Goal: Task Accomplishment & Management: Manage account settings

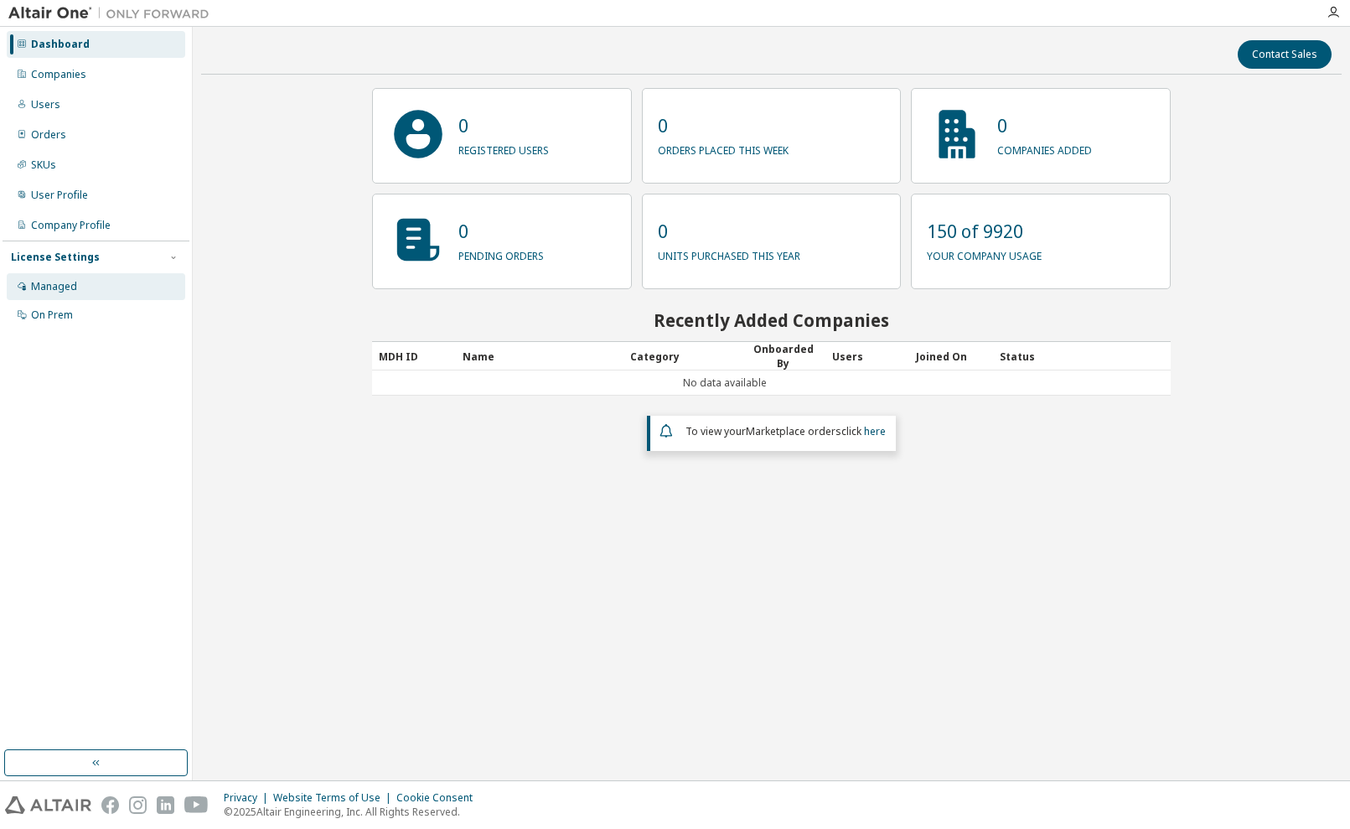
click at [64, 282] on div "Managed" at bounding box center [54, 286] width 46 height 13
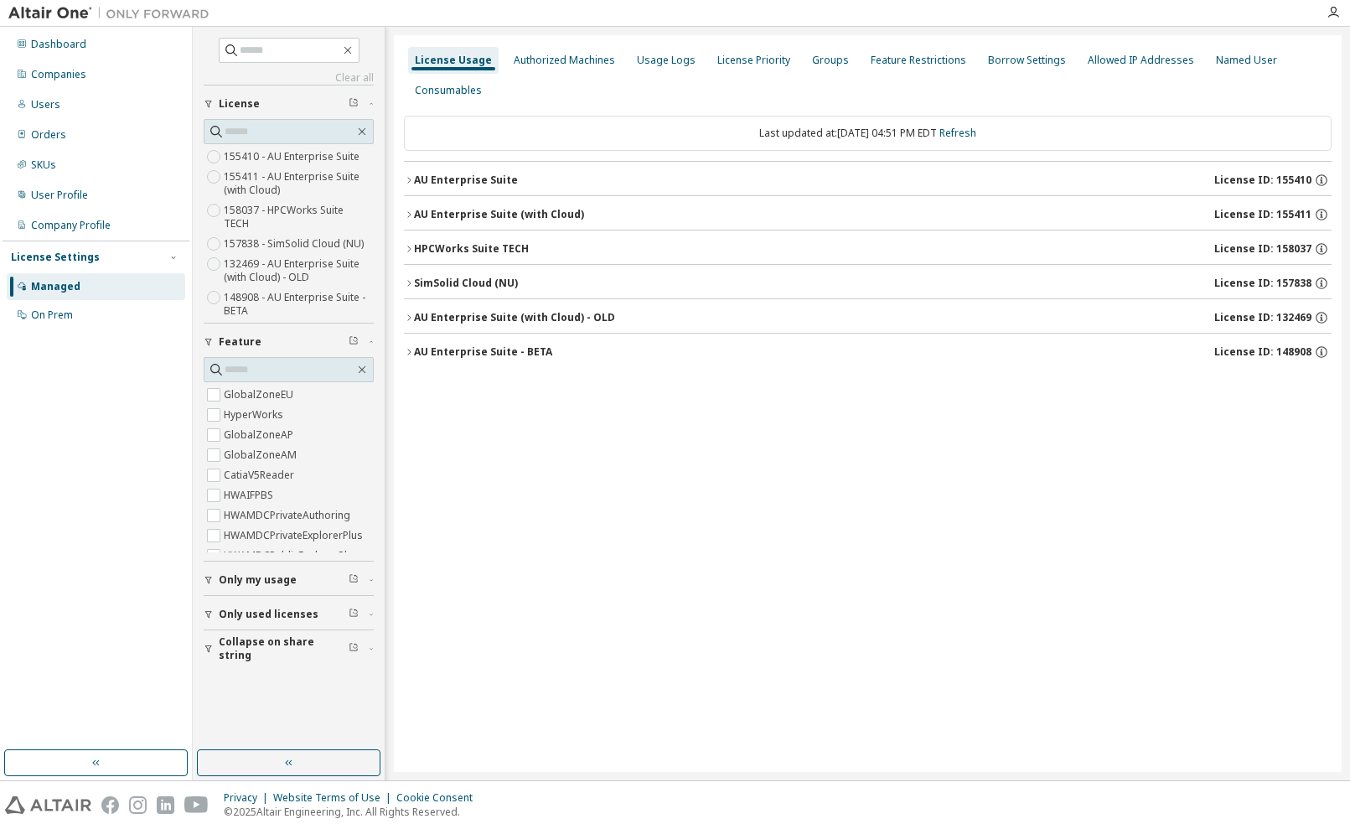
scroll to position [27, 0]
click at [411, 181] on icon "button" at bounding box center [409, 180] width 10 height 10
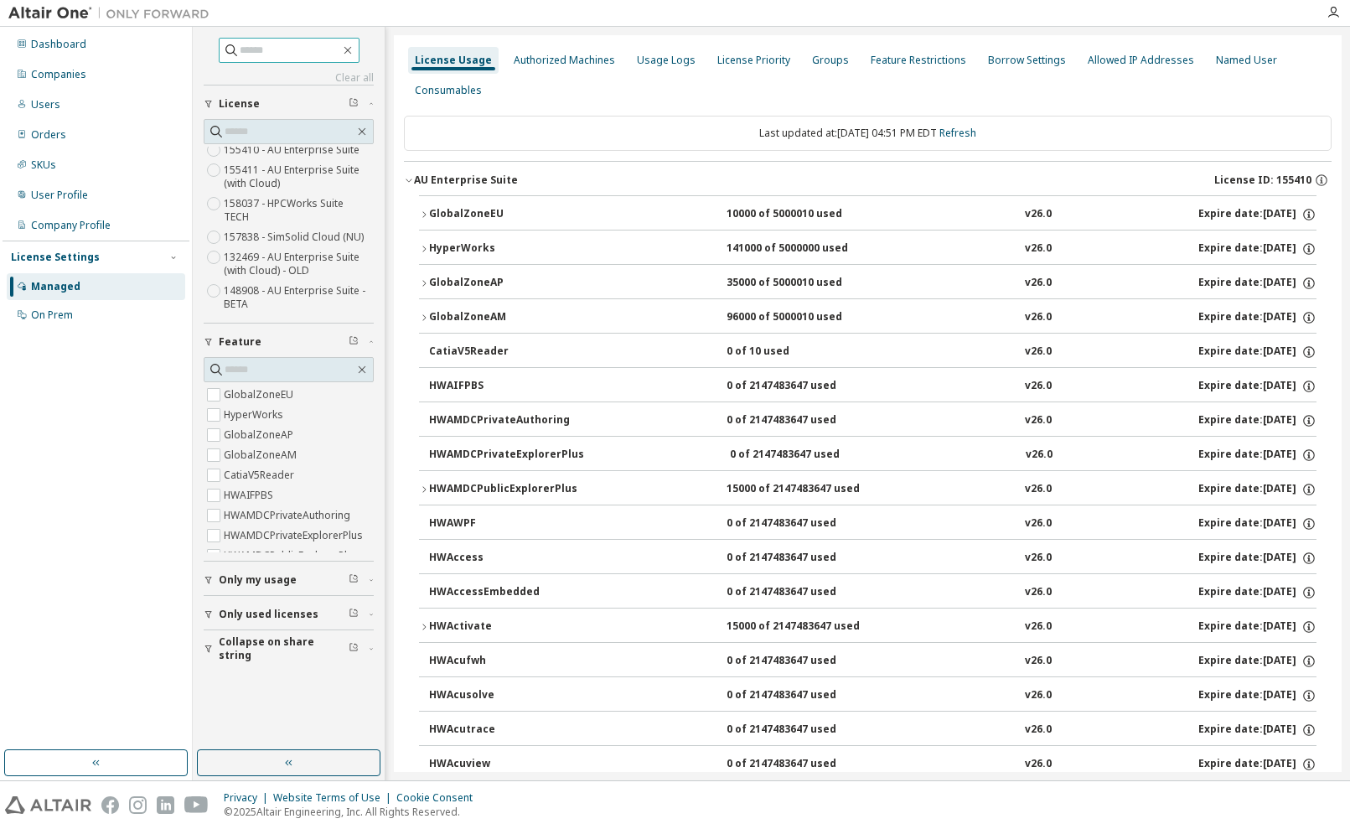
scroll to position [0, 0]
click at [280, 54] on input "text" at bounding box center [290, 50] width 101 height 17
type input "**********"
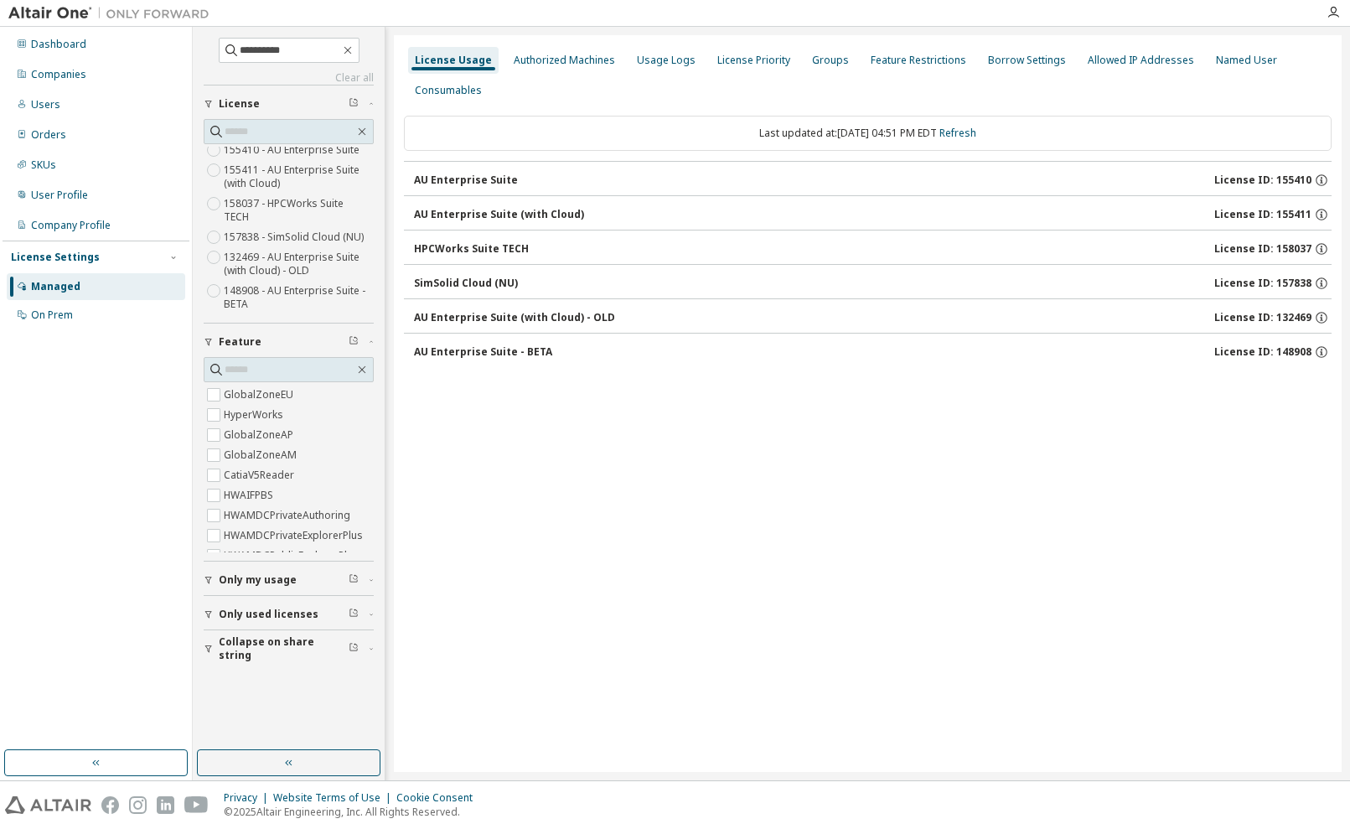
click at [434, 178] on div "AU Enterprise Suite" at bounding box center [466, 179] width 104 height 13
click at [449, 212] on div "AU Enterprise Suite (with Cloud)" at bounding box center [499, 214] width 170 height 13
click at [458, 251] on div "HPCWorks Suite TECH" at bounding box center [471, 248] width 115 height 13
click at [455, 280] on div "SimSolid Cloud (NU)" at bounding box center [466, 283] width 104 height 13
click at [453, 314] on div "AU Enterprise Suite (with Cloud) - OLD" at bounding box center [514, 317] width 201 height 13
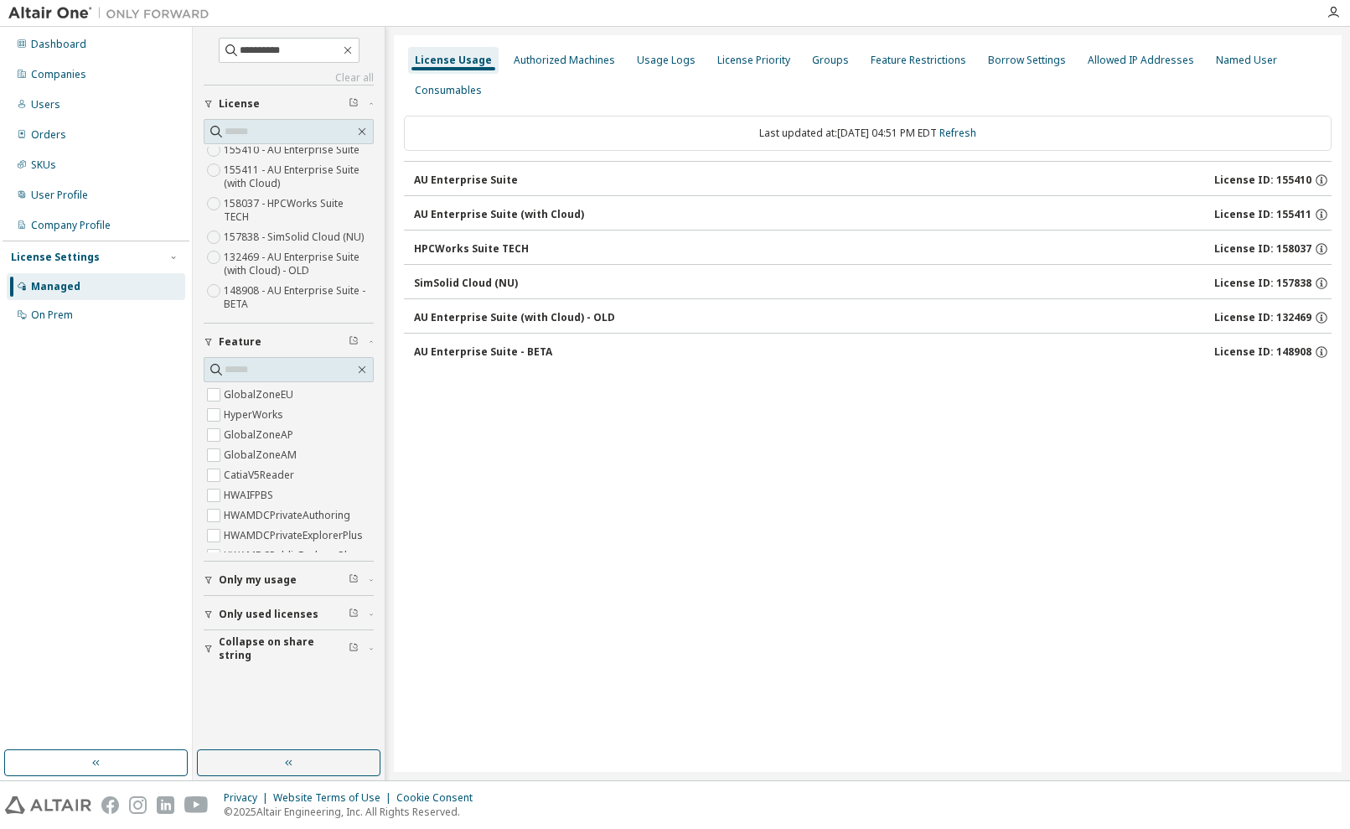
click at [453, 354] on div "AU Enterprise Suite - BETA" at bounding box center [483, 351] width 138 height 13
click at [354, 50] on icon "button" at bounding box center [347, 50] width 13 height 13
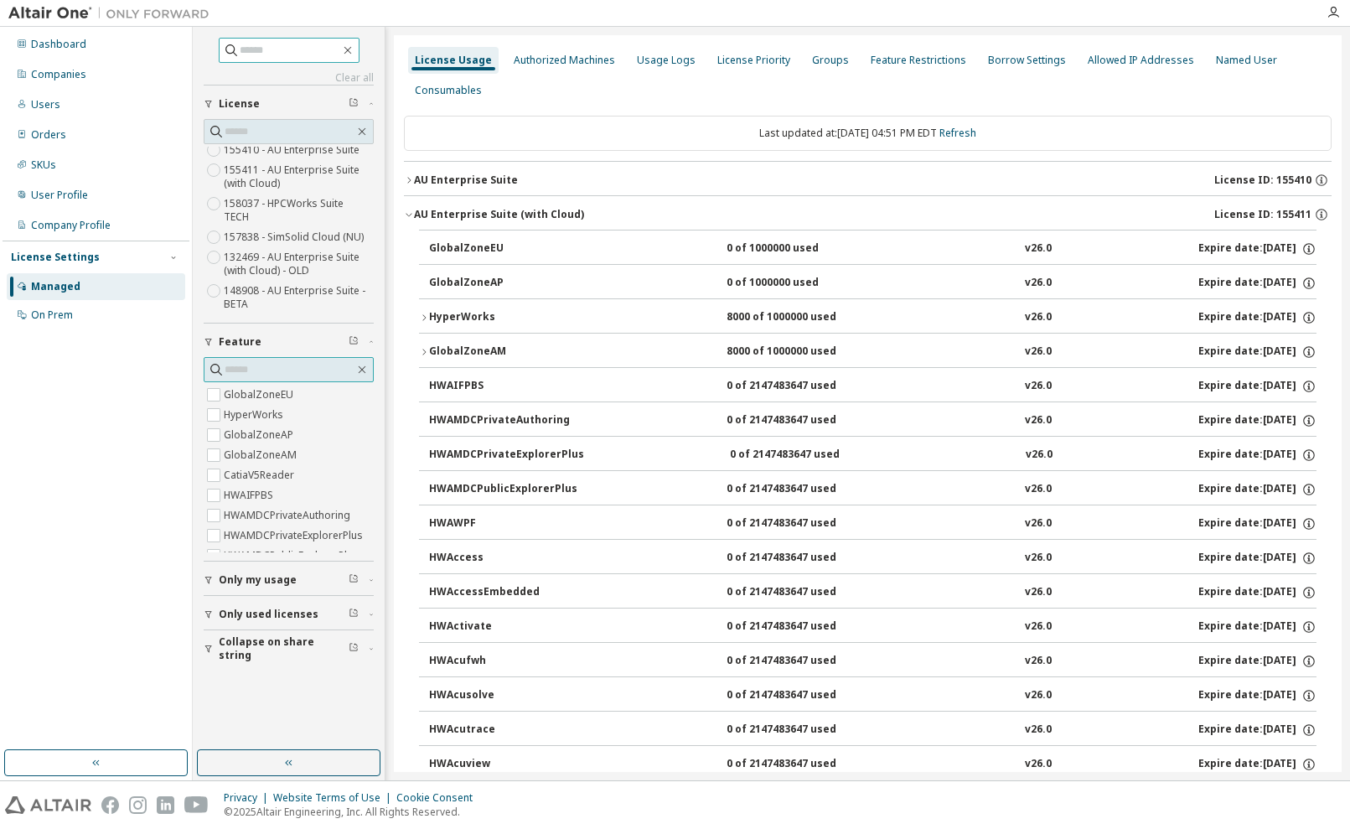
click at [282, 370] on input "text" at bounding box center [290, 369] width 130 height 17
type input "****"
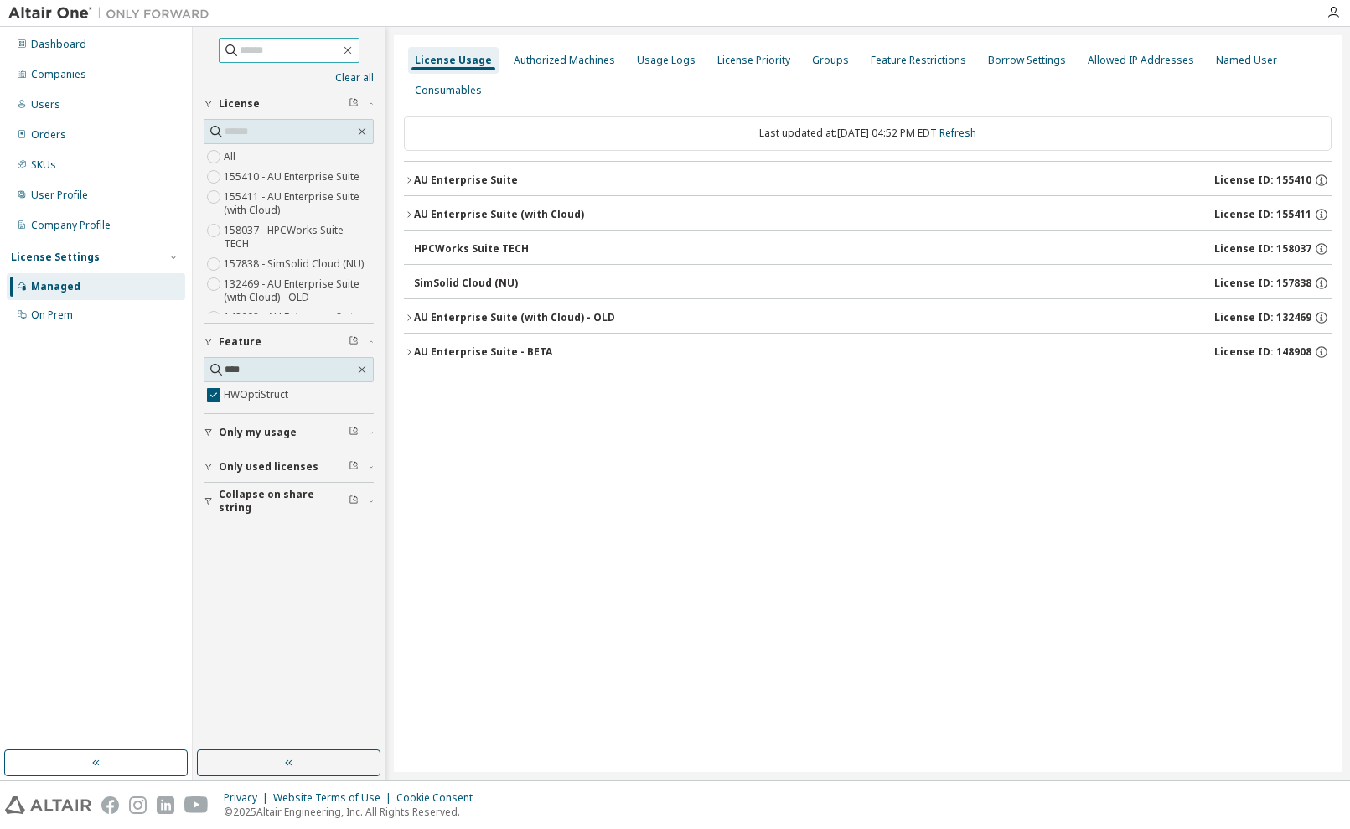
click at [462, 349] on div "AU Enterprise Suite - BETA" at bounding box center [483, 351] width 138 height 13
click at [466, 179] on div "AU Enterprise Suite" at bounding box center [466, 179] width 104 height 13
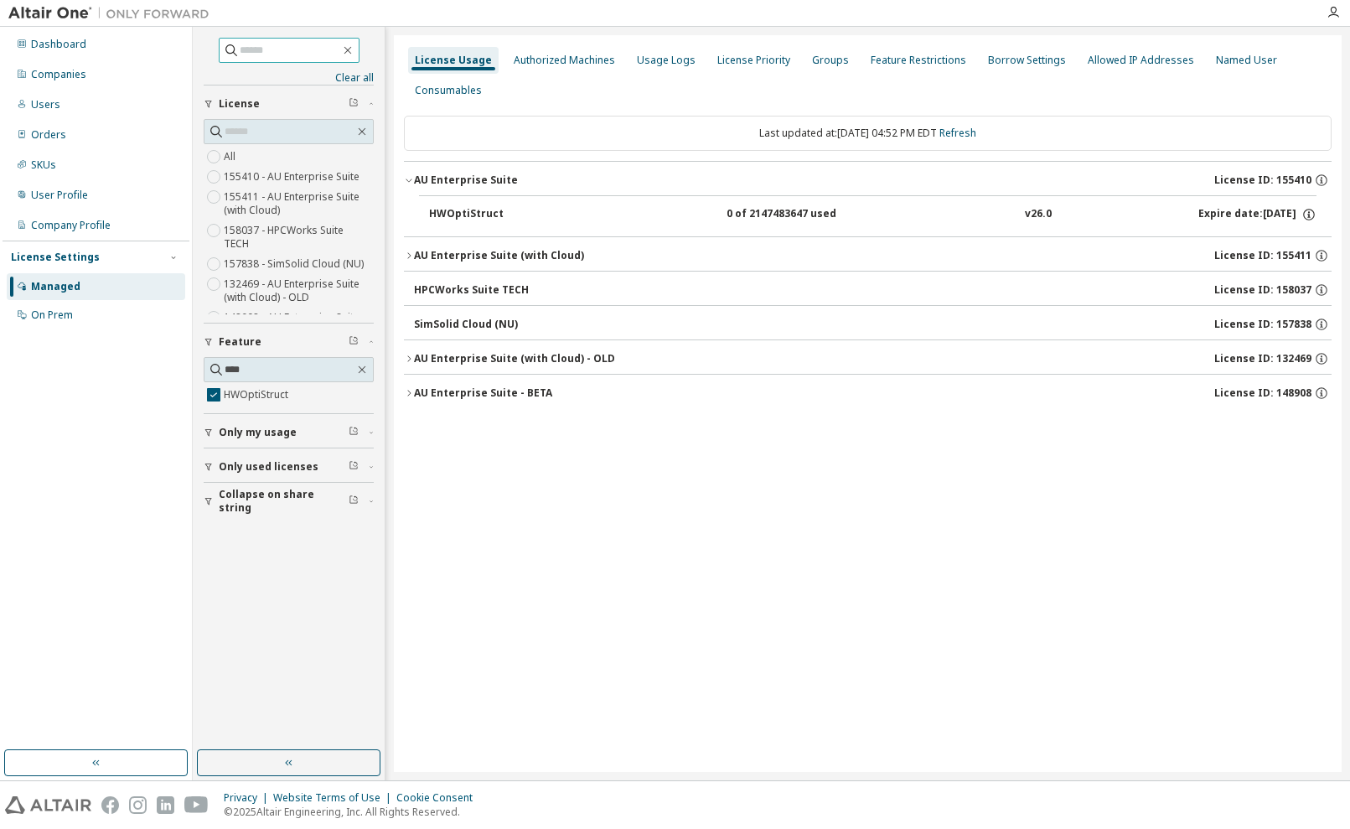
click at [465, 251] on div "AU Enterprise Suite (with Cloud)" at bounding box center [499, 255] width 170 height 13
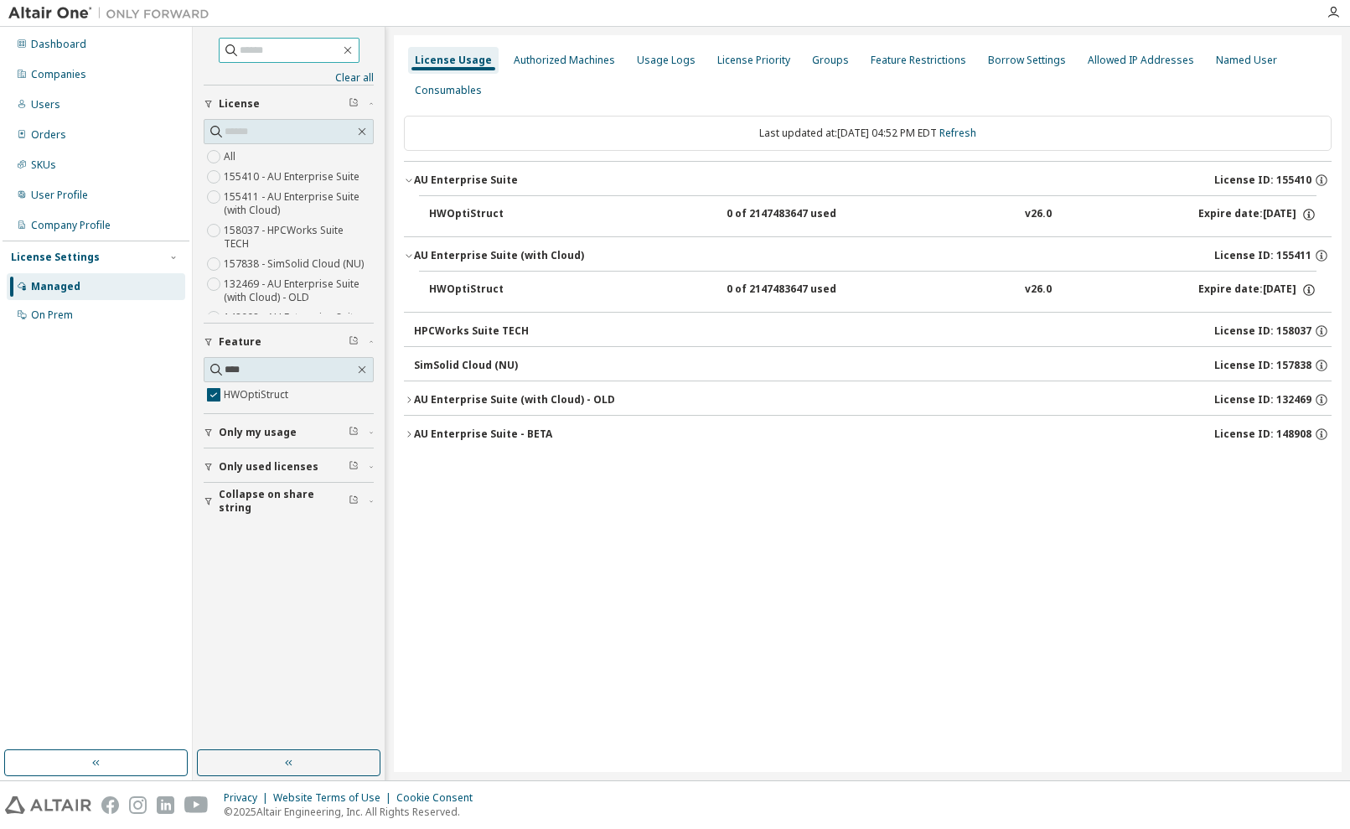
click at [464, 329] on div "HPCWorks Suite TECH" at bounding box center [471, 330] width 115 height 13
click at [456, 364] on div "SimSolid Cloud (NU)" at bounding box center [466, 365] width 104 height 13
click at [457, 400] on div "AU Enterprise Suite (with Cloud) - OLD" at bounding box center [514, 399] width 201 height 13
click at [453, 475] on div "AU Enterprise Suite - BETA" at bounding box center [483, 474] width 138 height 13
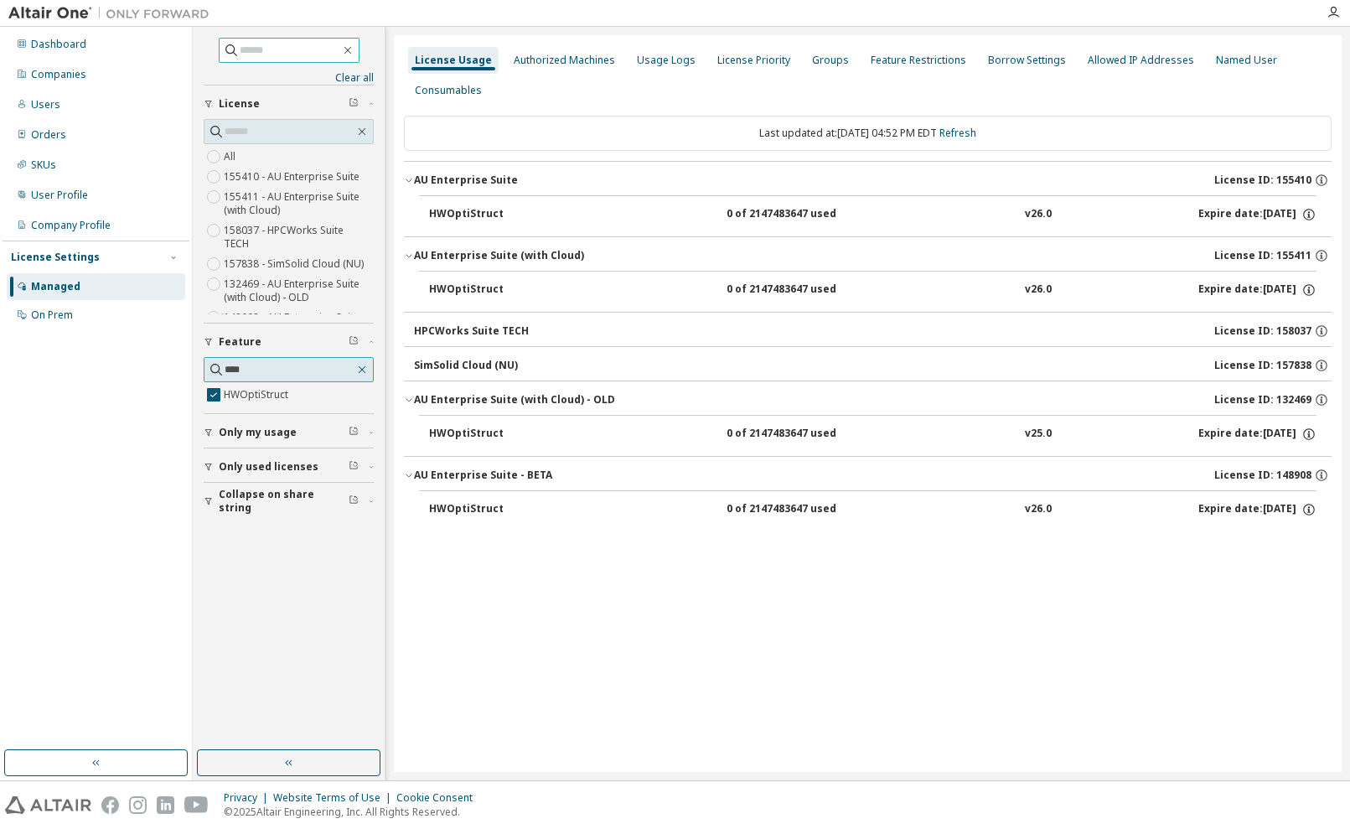
click at [363, 368] on icon "button" at bounding box center [361, 369] width 13 height 13
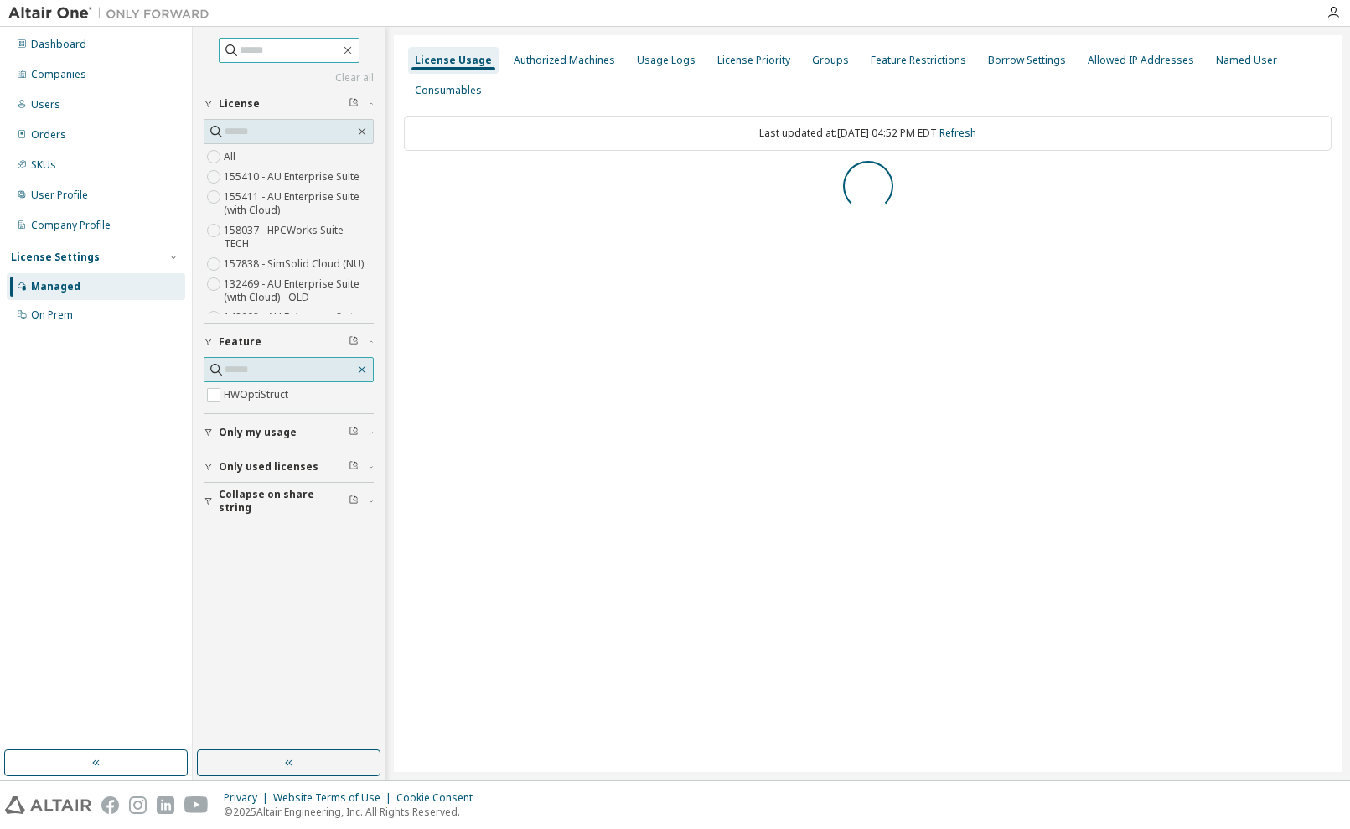
click at [362, 368] on icon "button" at bounding box center [361, 369] width 13 height 13
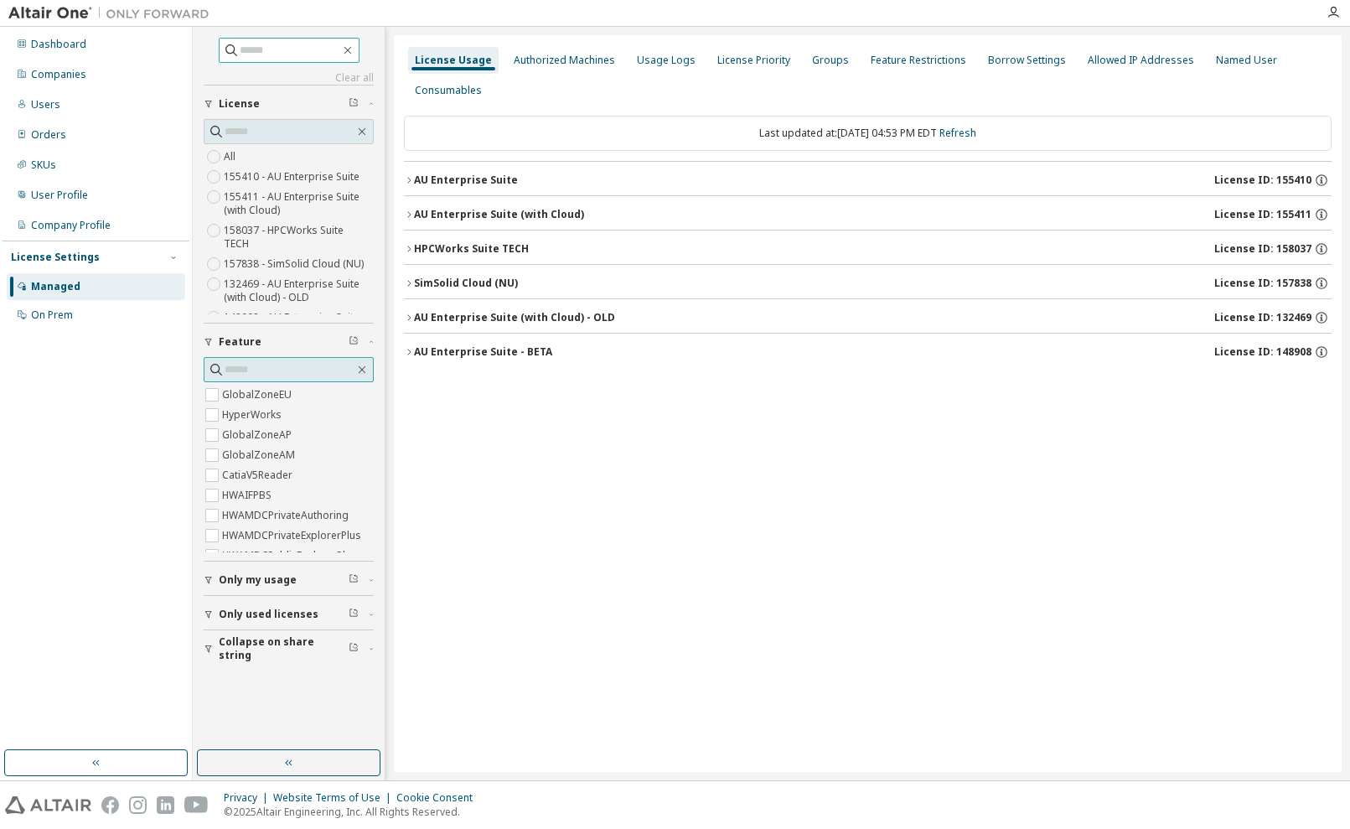
scroll to position [0, 2]
click at [268, 365] on input "text" at bounding box center [290, 369] width 130 height 17
type input "****"
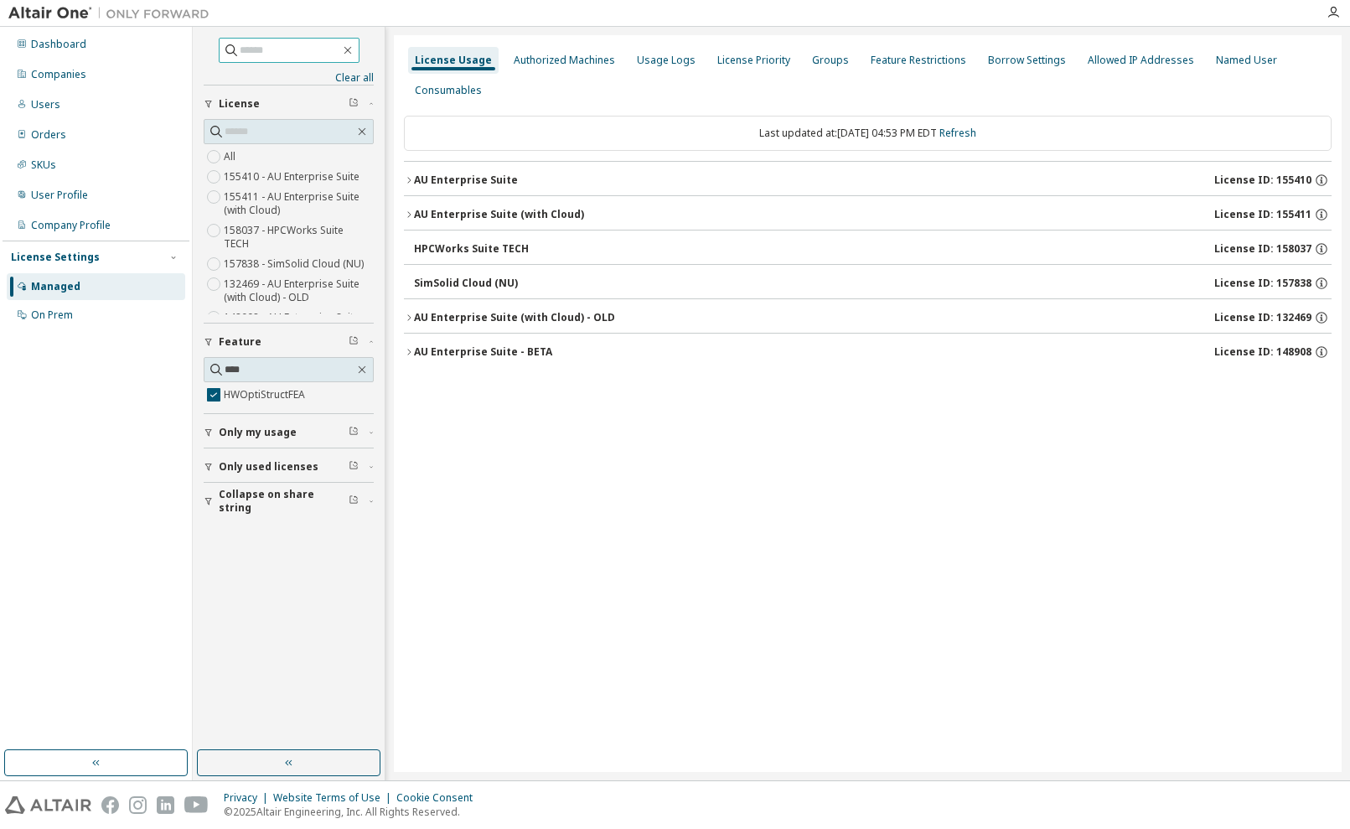
click at [487, 182] on div "AU Enterprise Suite" at bounding box center [466, 179] width 104 height 13
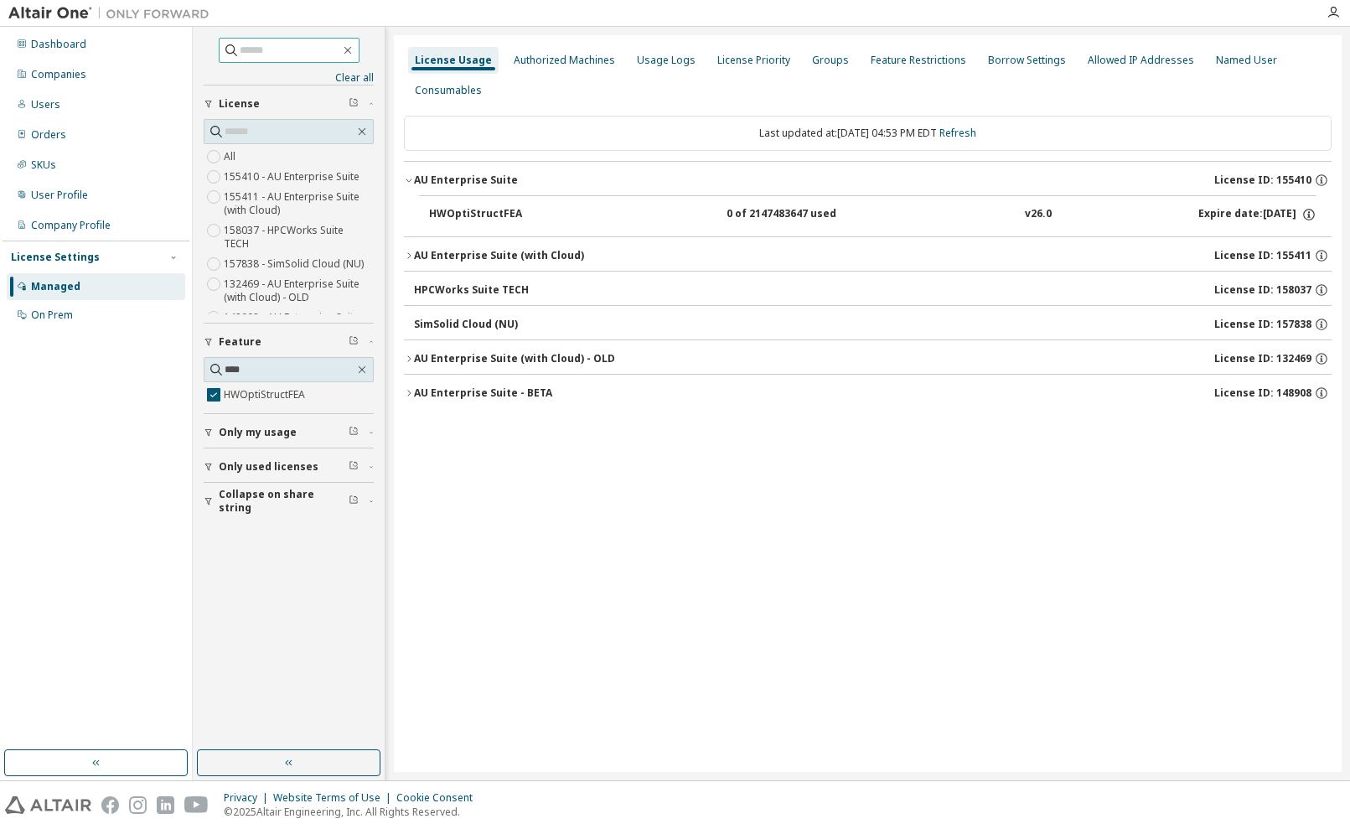
click at [487, 182] on div "AU Enterprise Suite" at bounding box center [466, 179] width 104 height 13
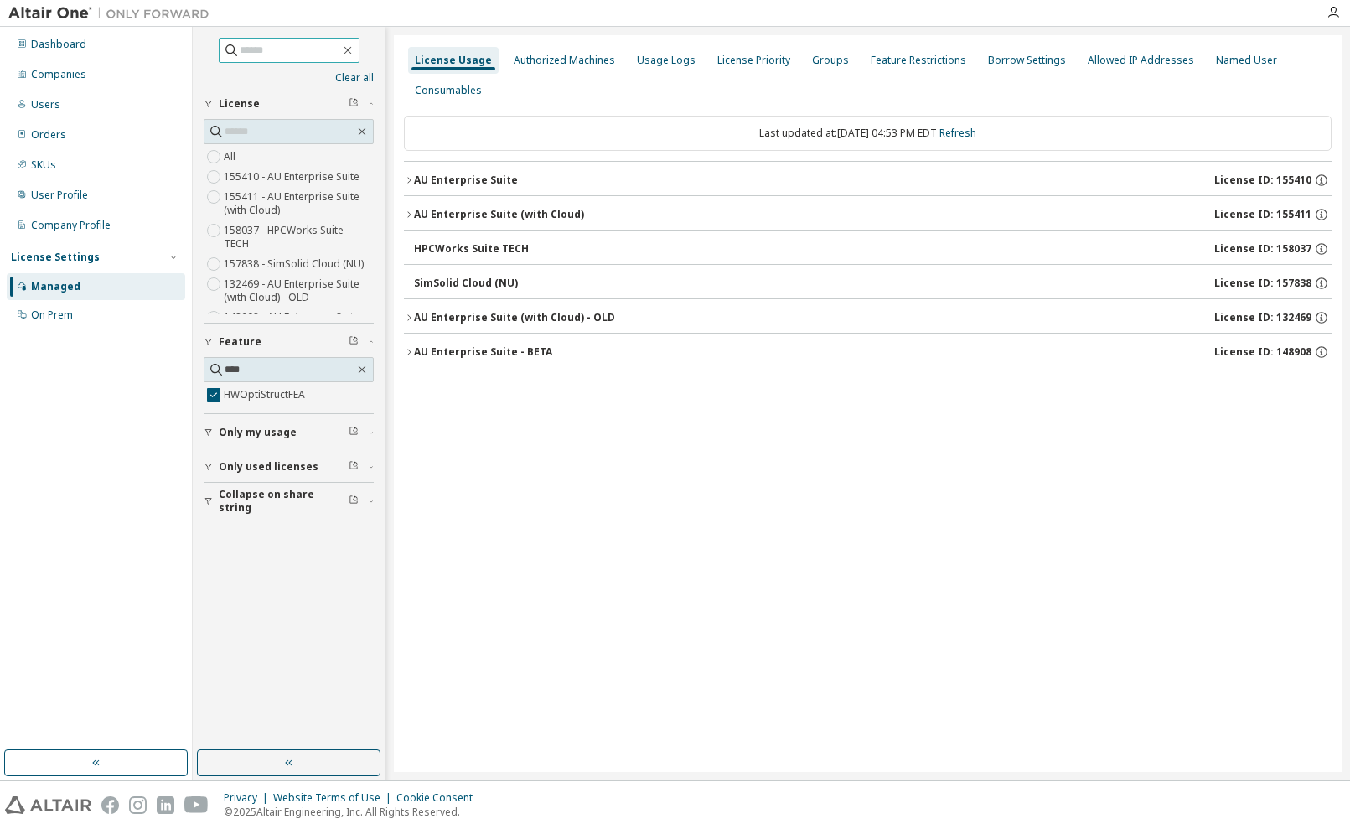
click at [487, 182] on div "AU Enterprise Suite" at bounding box center [466, 179] width 104 height 13
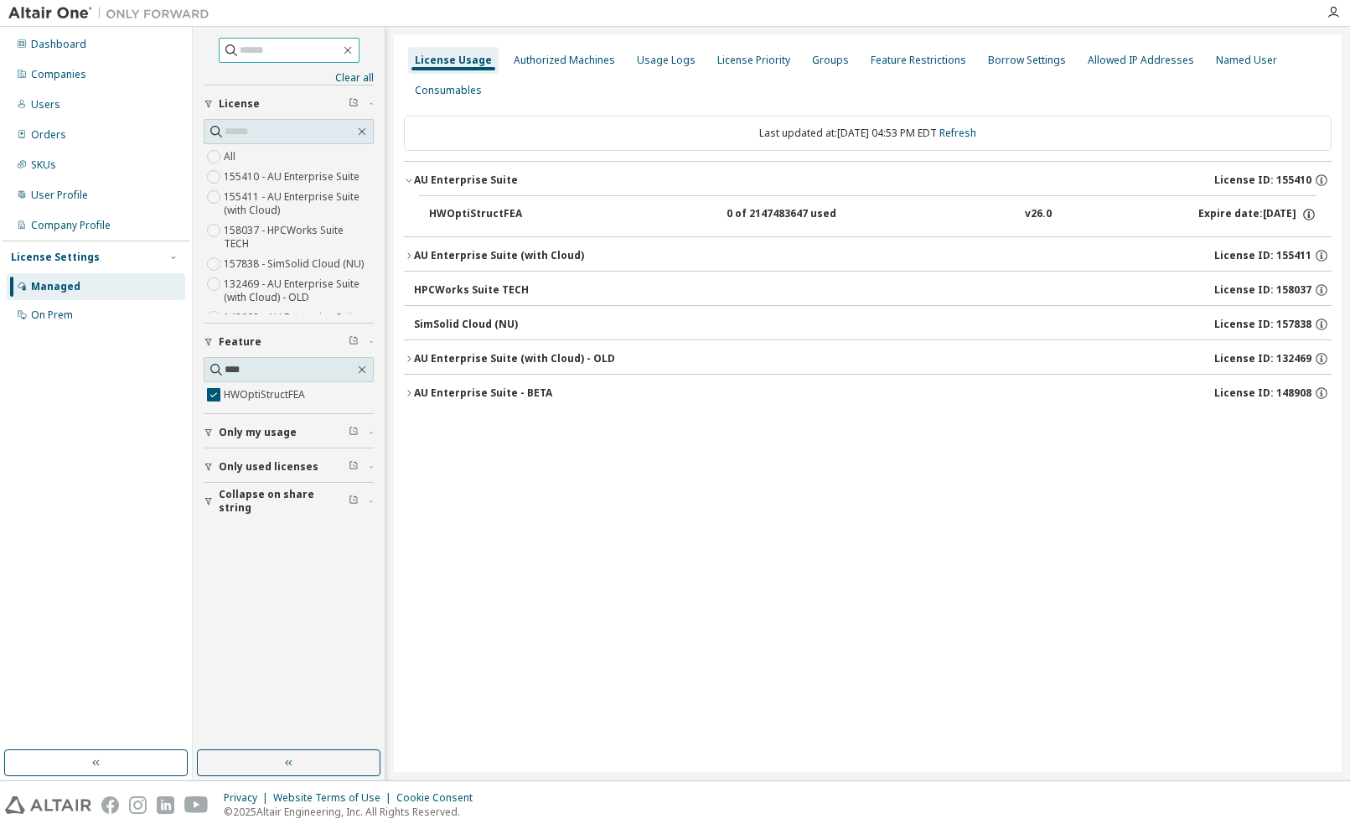
click at [487, 182] on div "AU Enterprise Suite" at bounding box center [466, 179] width 104 height 13
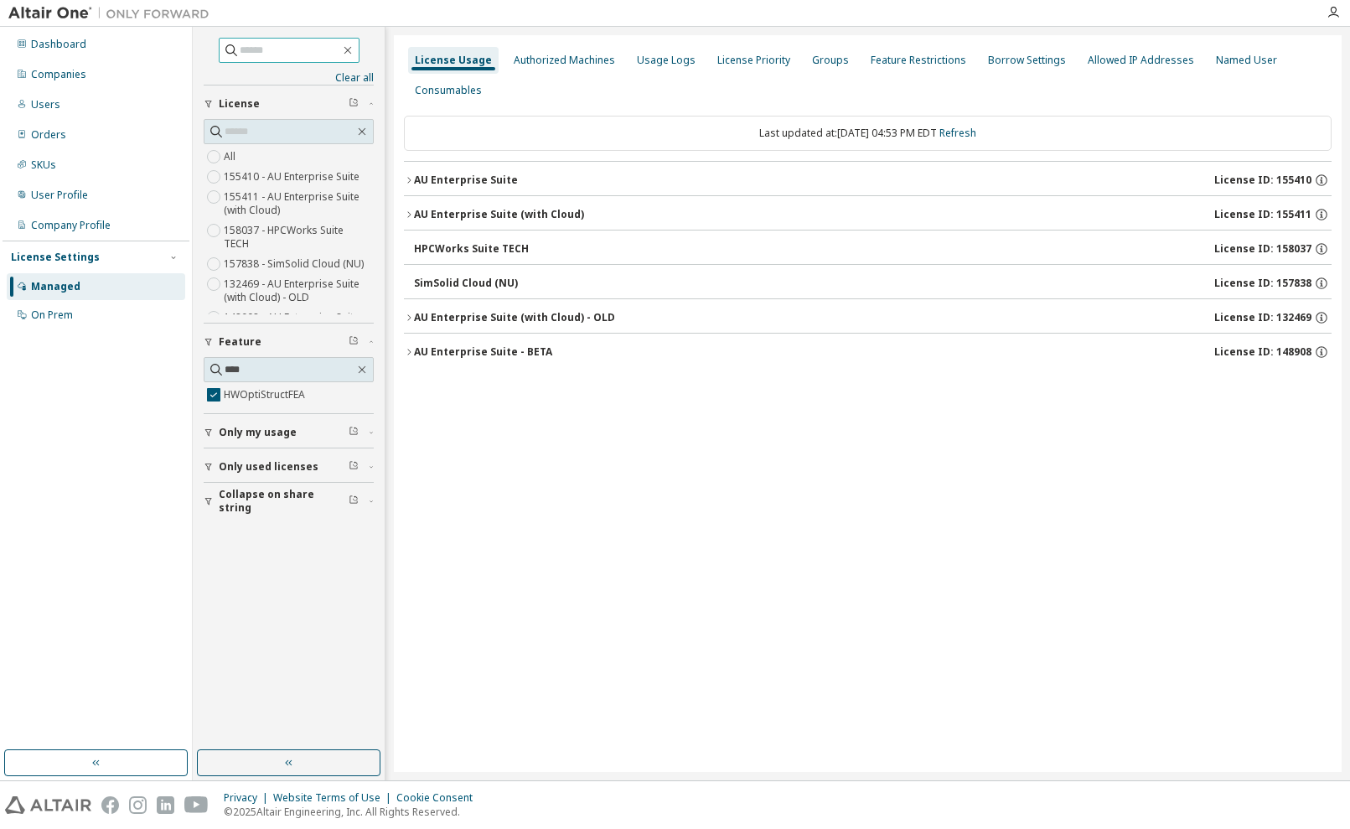
click at [472, 215] on div "AU Enterprise Suite (with Cloud)" at bounding box center [499, 214] width 170 height 13
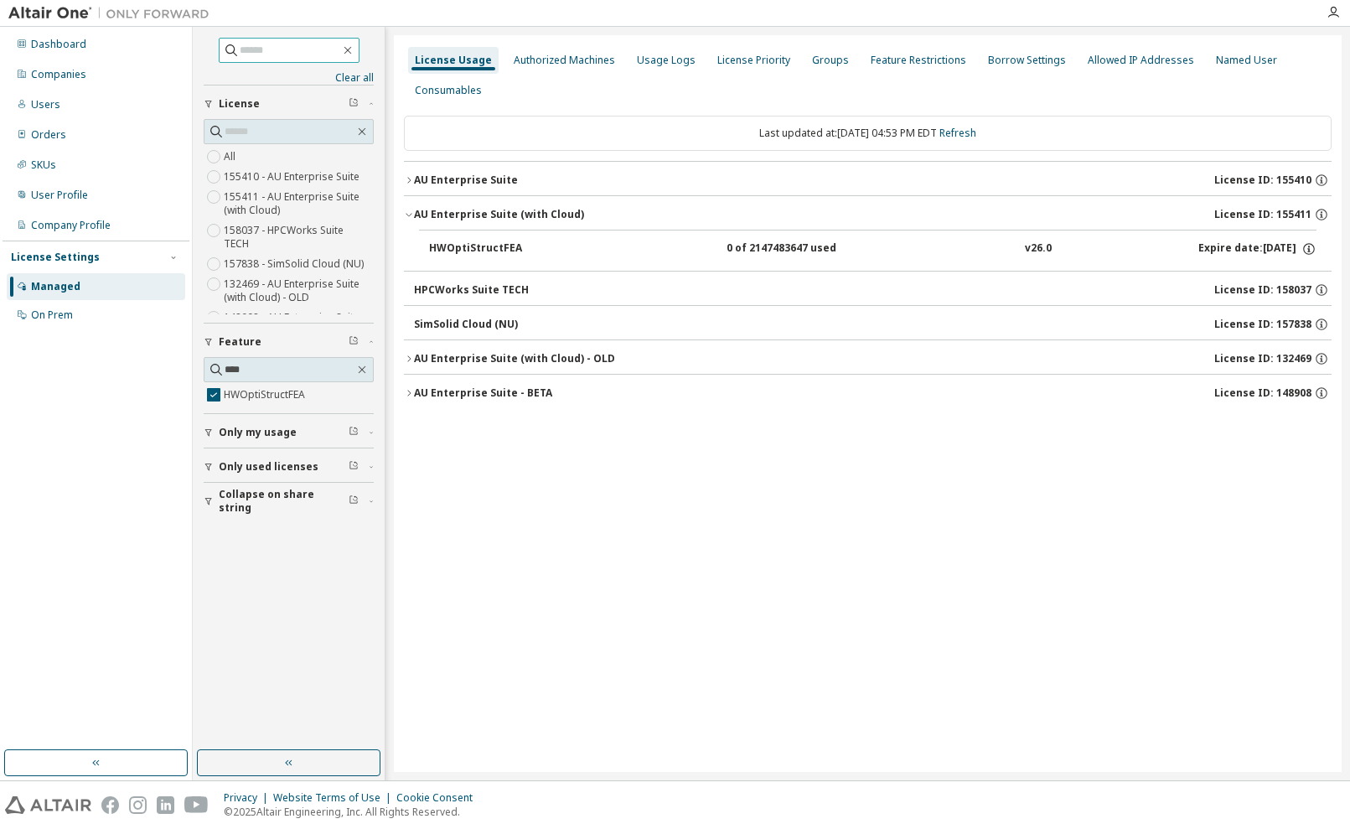
click at [473, 215] on div "AU Enterprise Suite (with Cloud)" at bounding box center [499, 214] width 170 height 13
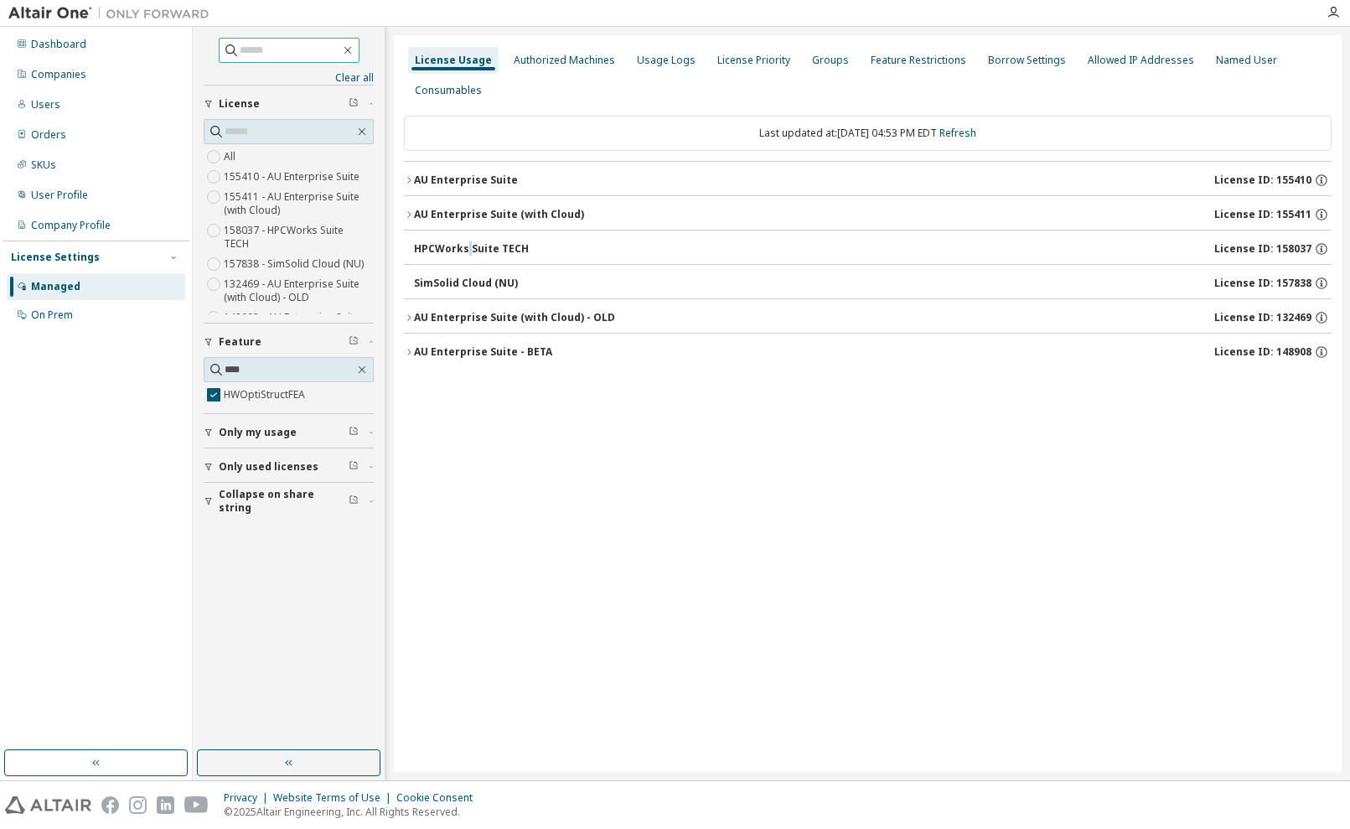
click at [449, 247] on div "HPCWorks Suite TECH" at bounding box center [471, 248] width 115 height 13
click at [442, 279] on div "SimSolid Cloud (NU)" at bounding box center [466, 283] width 104 height 13
click at [441, 316] on div "AU Enterprise Suite (with Cloud) - OLD" at bounding box center [514, 317] width 201 height 13
click at [441, 349] on div "AU Enterprise Suite - BETA" at bounding box center [483, 351] width 138 height 13
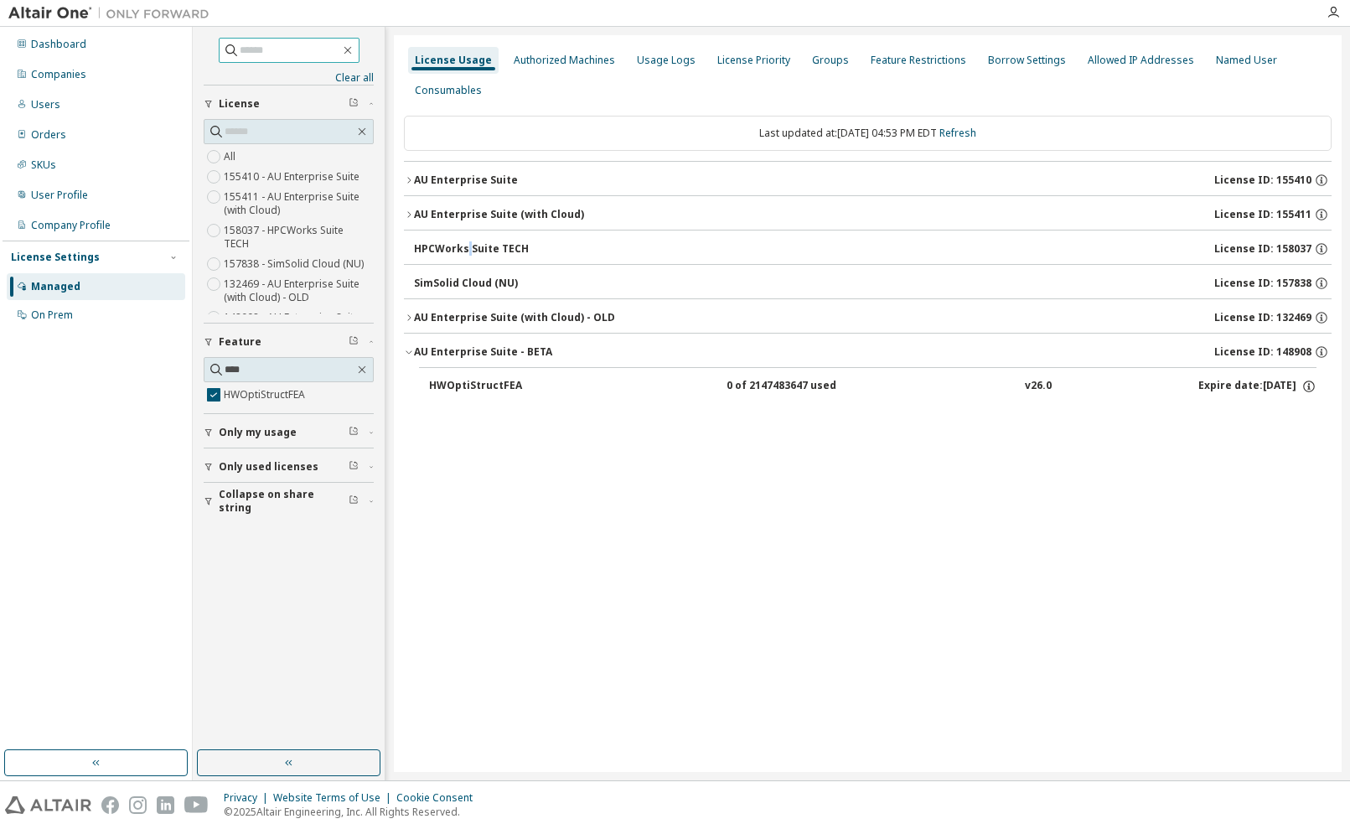
click at [441, 349] on div "AU Enterprise Suite - BETA" at bounding box center [483, 351] width 138 height 13
click at [273, 434] on span "Only my usage" at bounding box center [258, 432] width 78 height 13
click at [487, 182] on div "AU Enterprise Suite" at bounding box center [466, 179] width 104 height 13
click at [364, 372] on icon "button" at bounding box center [361, 369] width 13 height 13
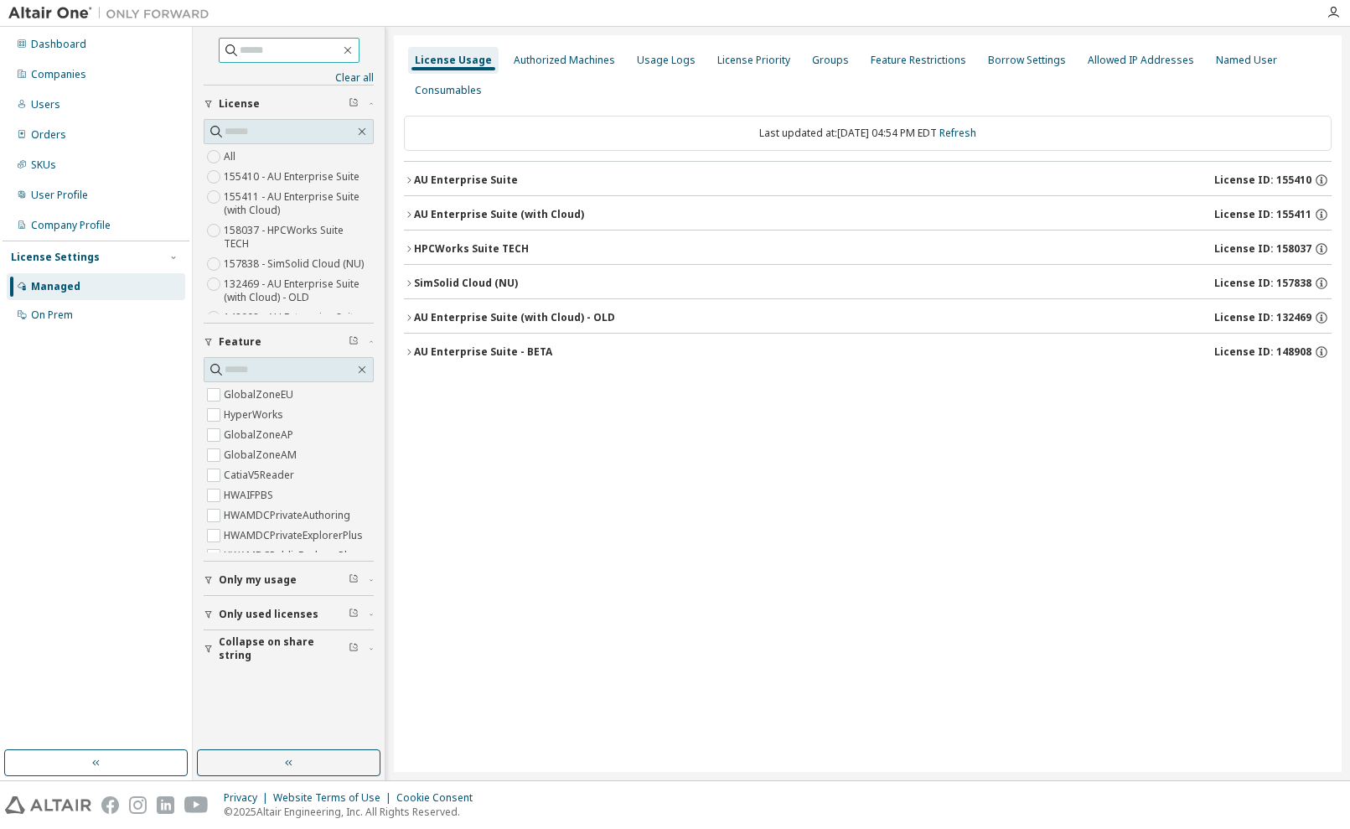
click at [487, 178] on div "AU Enterprise Suite" at bounding box center [466, 179] width 104 height 13
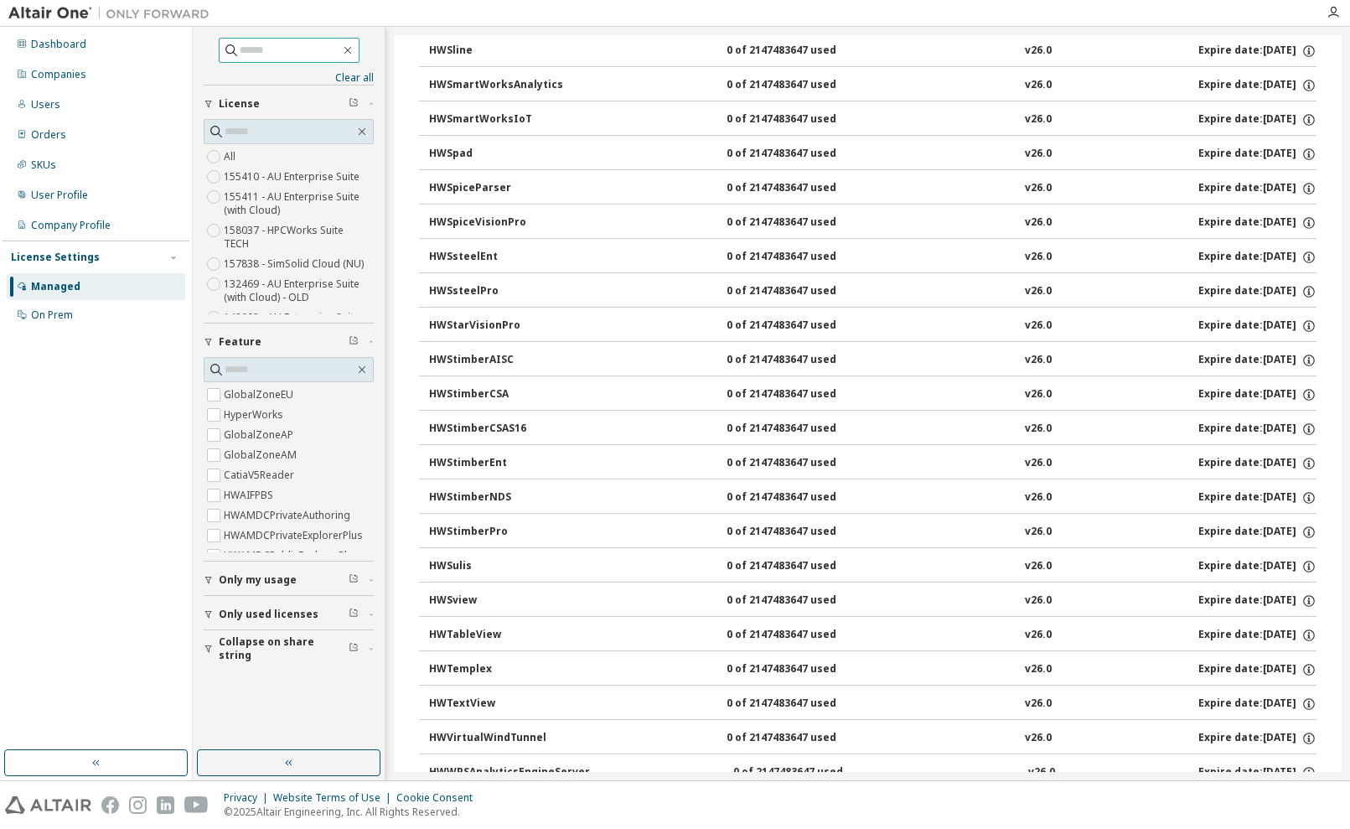
scroll to position [10645, 0]
click at [241, 613] on span "Only used licenses" at bounding box center [269, 614] width 100 height 13
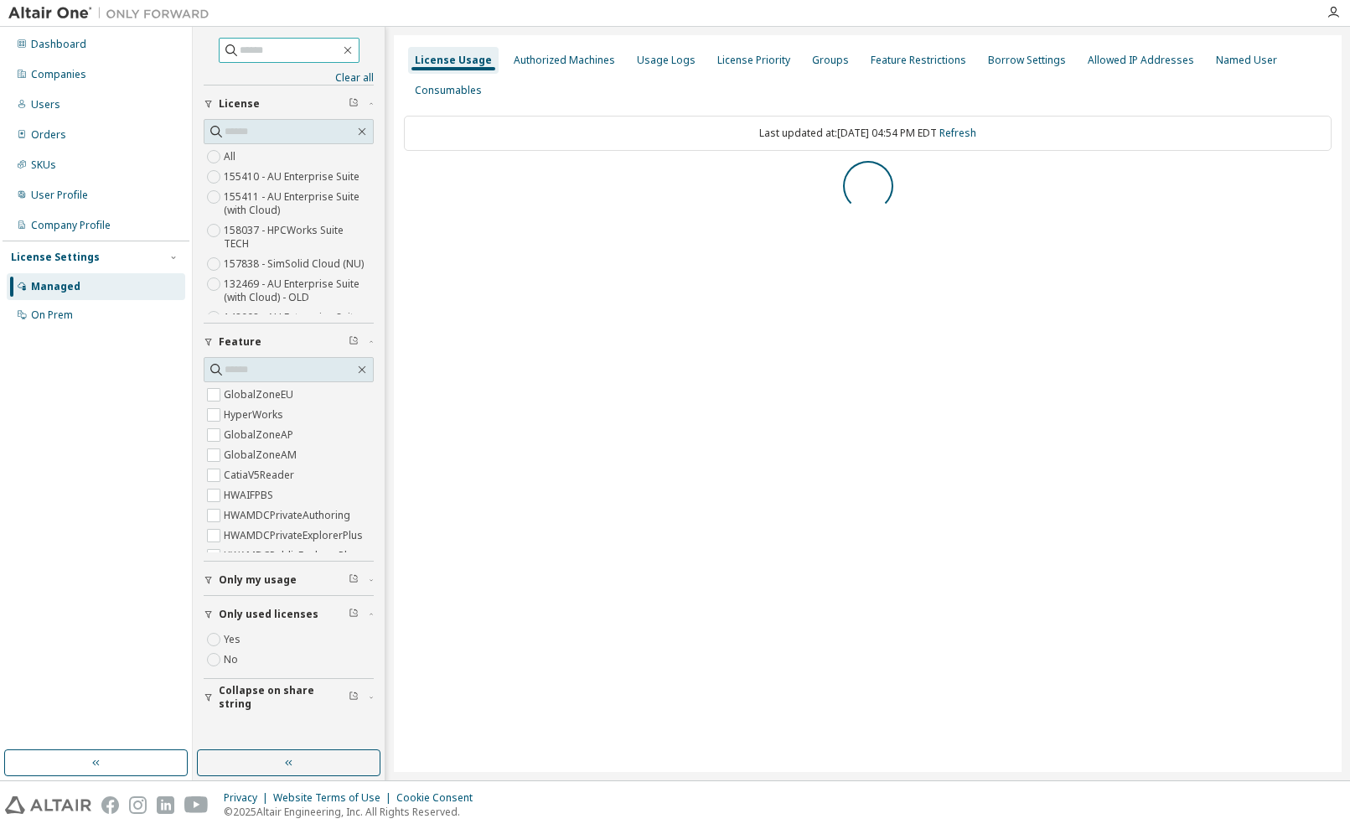
scroll to position [0, 0]
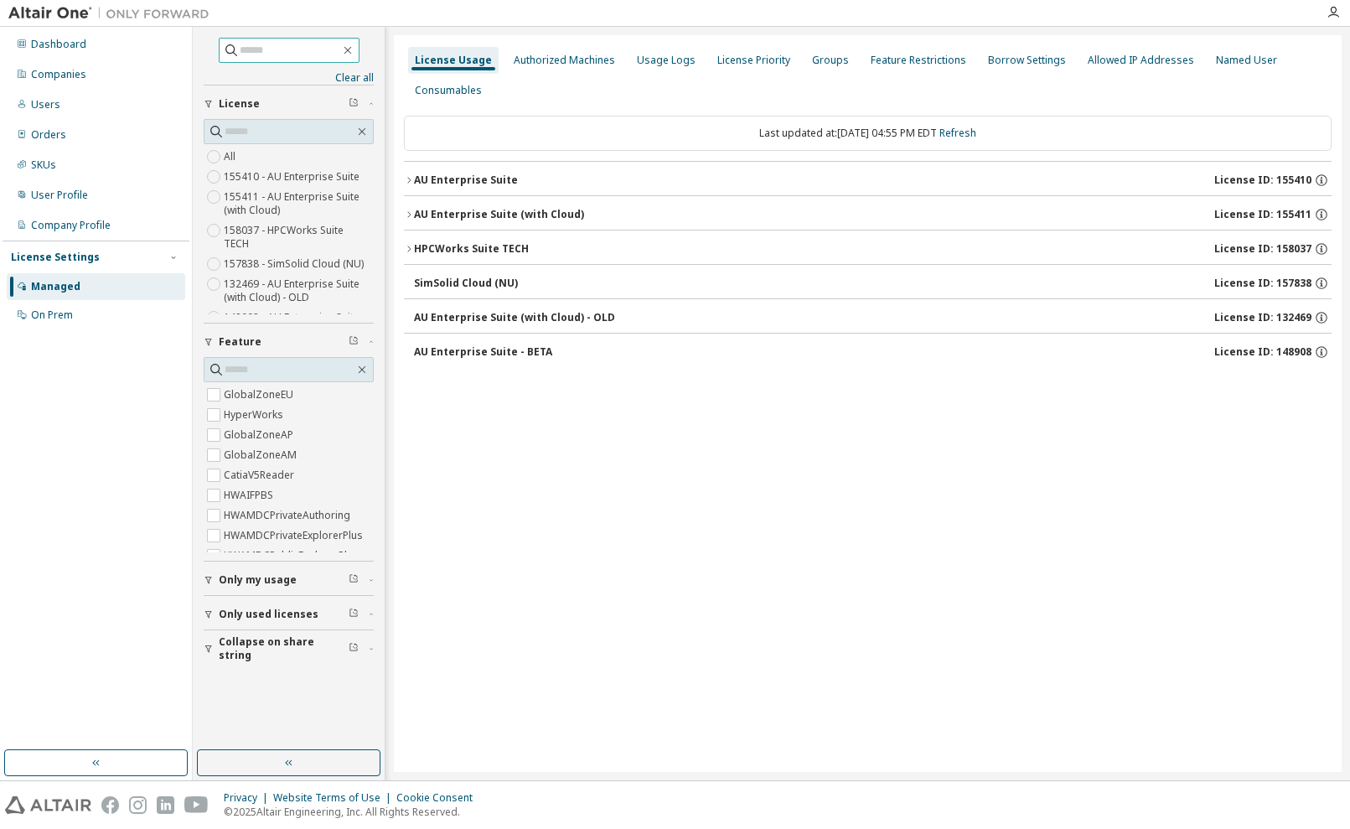
click at [268, 584] on span "Only my usage" at bounding box center [258, 579] width 78 height 13
click at [239, 660] on span "Only used licenses" at bounding box center [269, 662] width 100 height 13
click at [473, 184] on div "AU Enterprise Suite" at bounding box center [466, 179] width 104 height 13
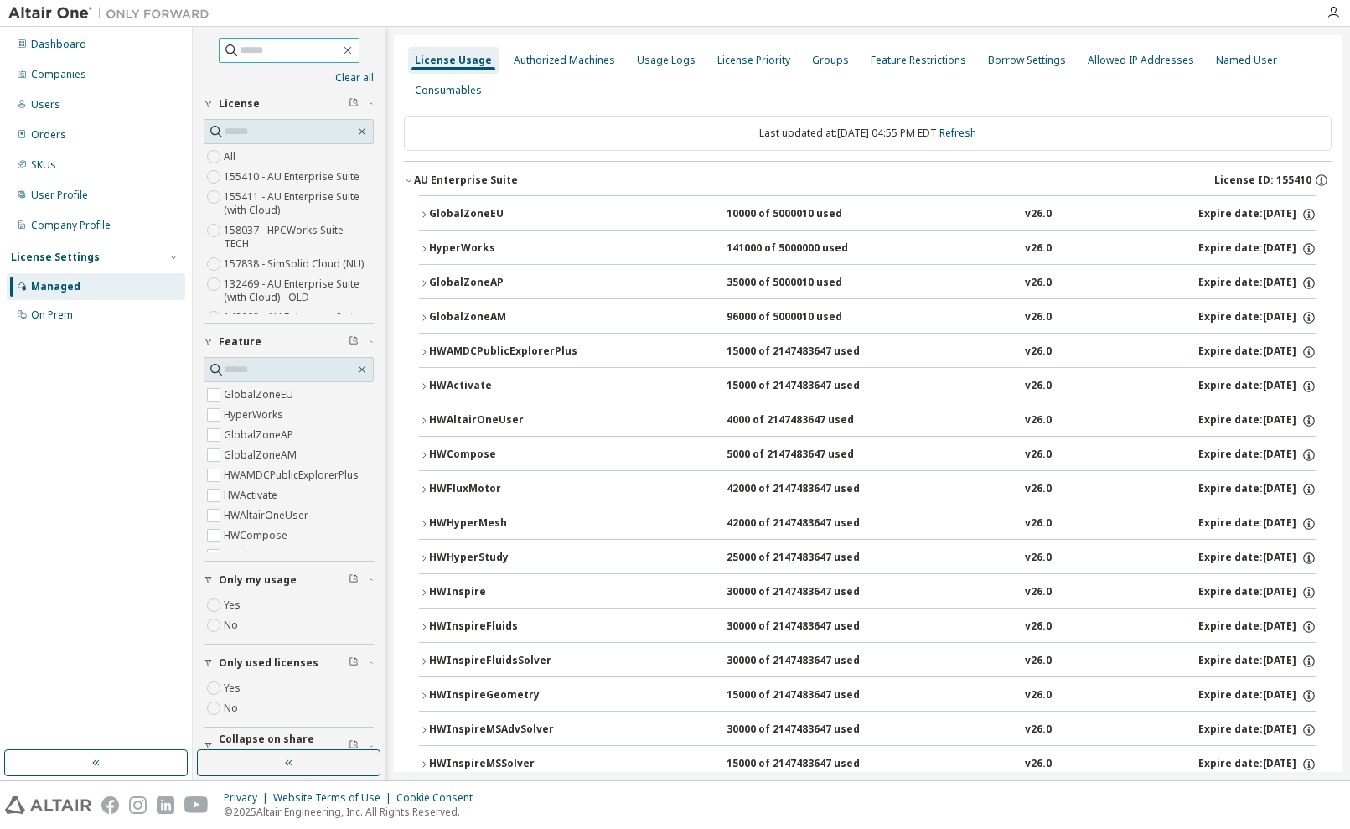
click at [436, 251] on div "HyperWorks" at bounding box center [504, 248] width 151 height 15
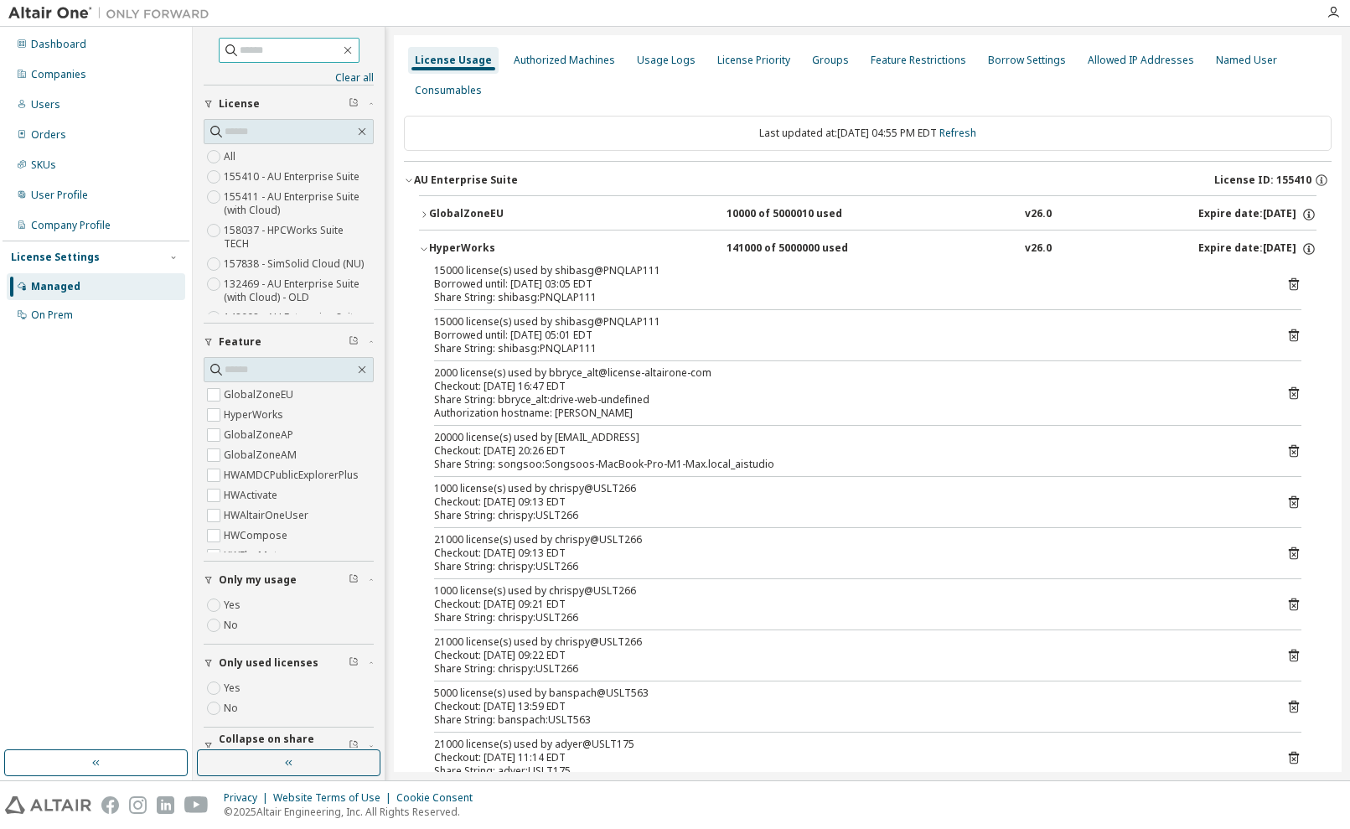
click at [436, 251] on div "HyperWorks" at bounding box center [504, 248] width 151 height 15
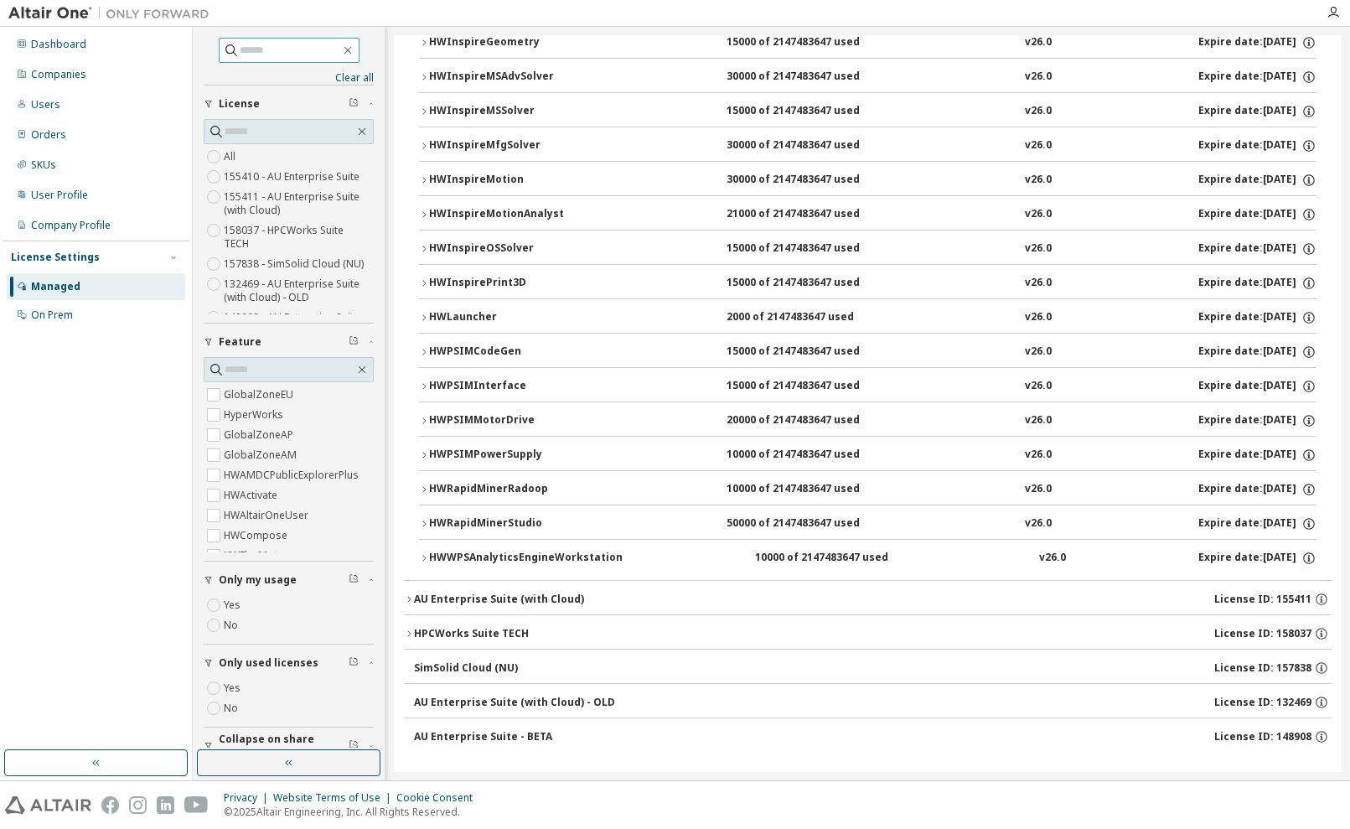
scroll to position [654, 0]
click at [464, 247] on div "HWInspireOSSolver" at bounding box center [504, 248] width 151 height 15
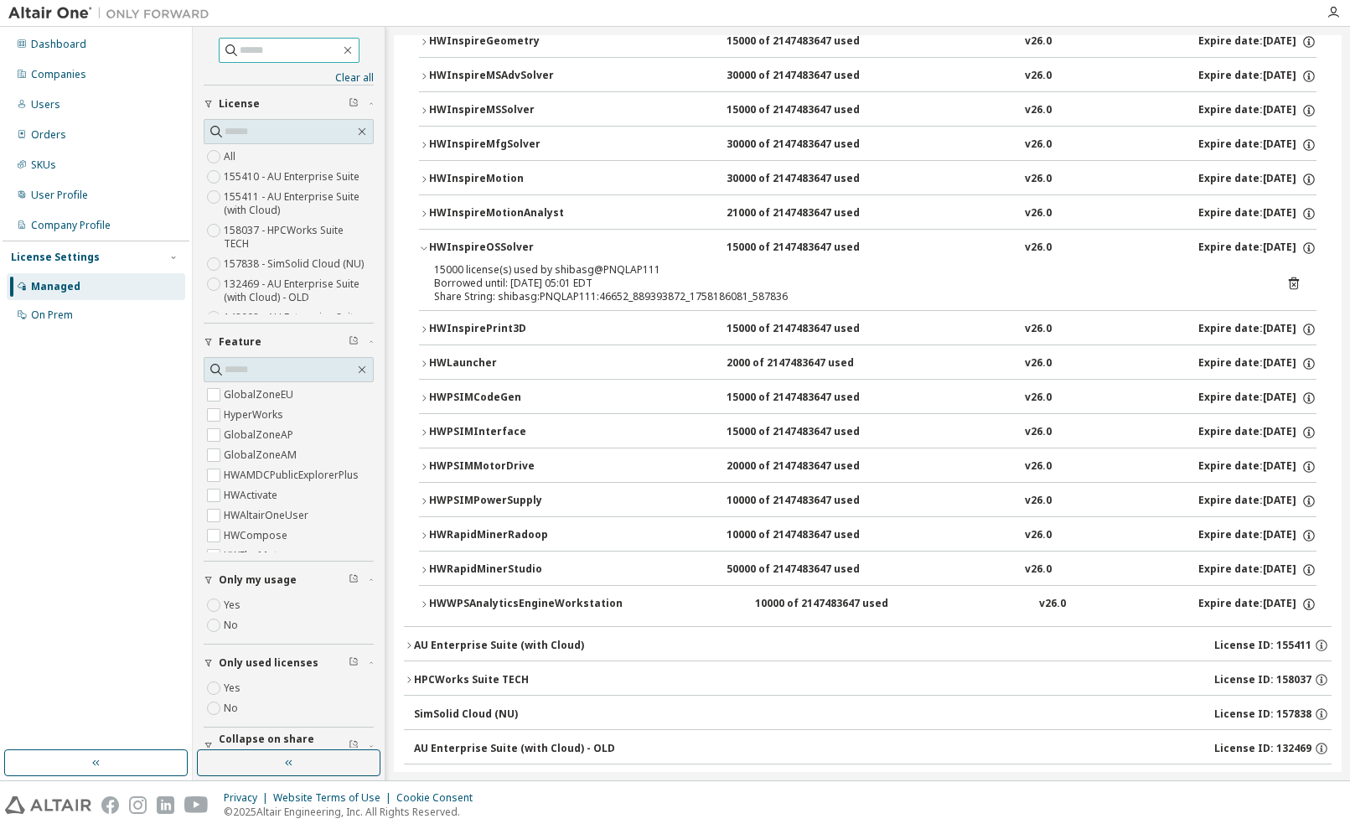
click at [464, 247] on div "HWInspireOSSolver" at bounding box center [504, 248] width 151 height 15
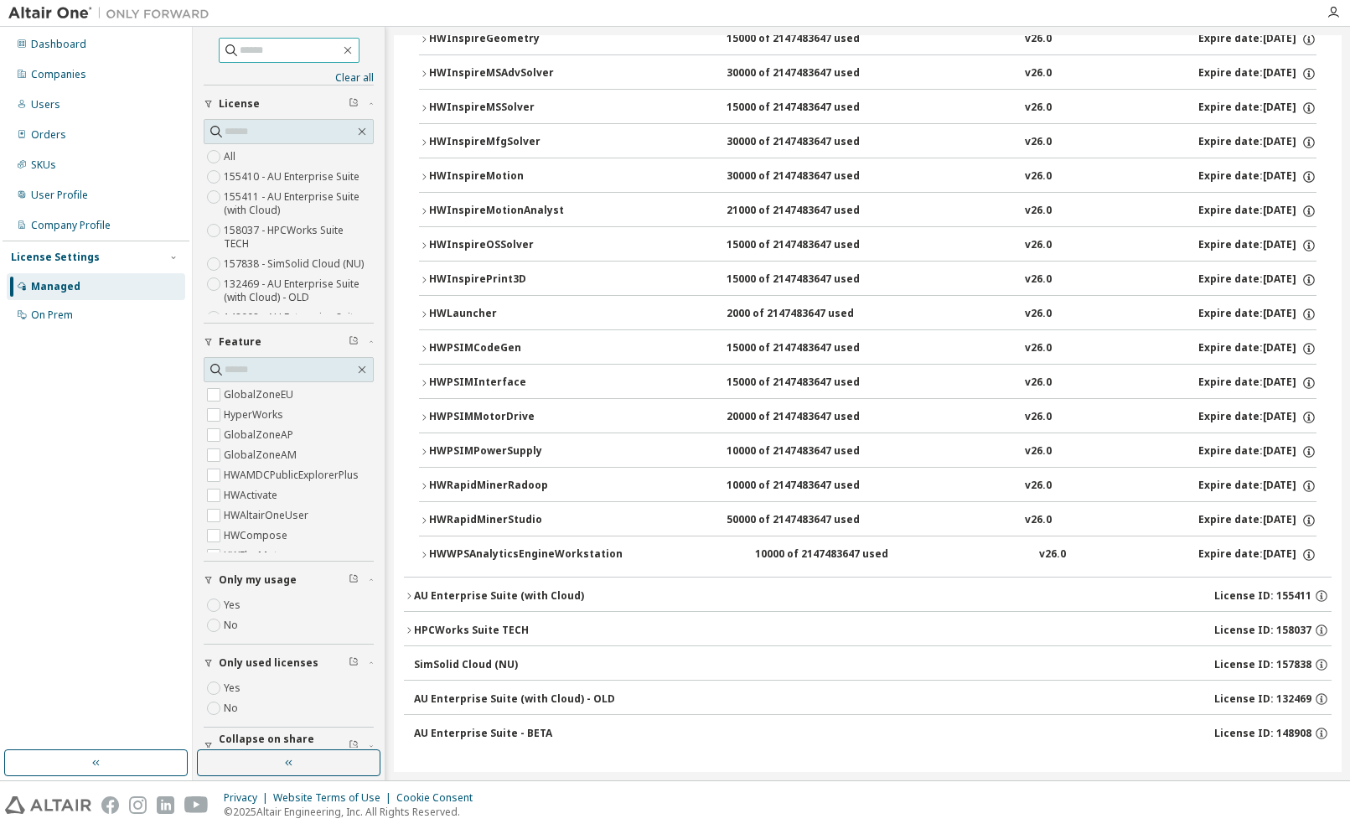
scroll to position [656, 0]
click at [453, 598] on div "AU Enterprise Suite (with Cloud)" at bounding box center [499, 595] width 170 height 13
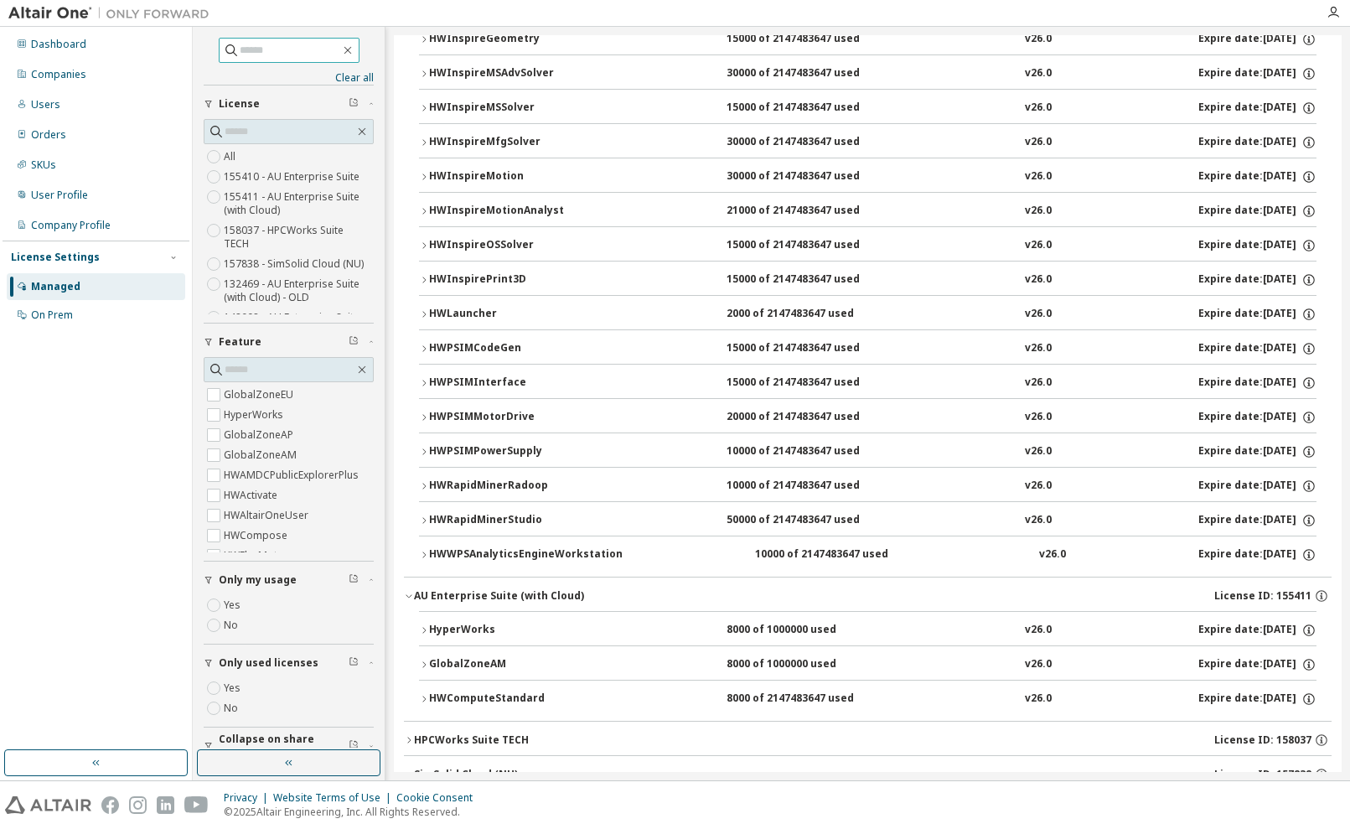
click at [453, 598] on div "AU Enterprise Suite (with Cloud)" at bounding box center [499, 595] width 170 height 13
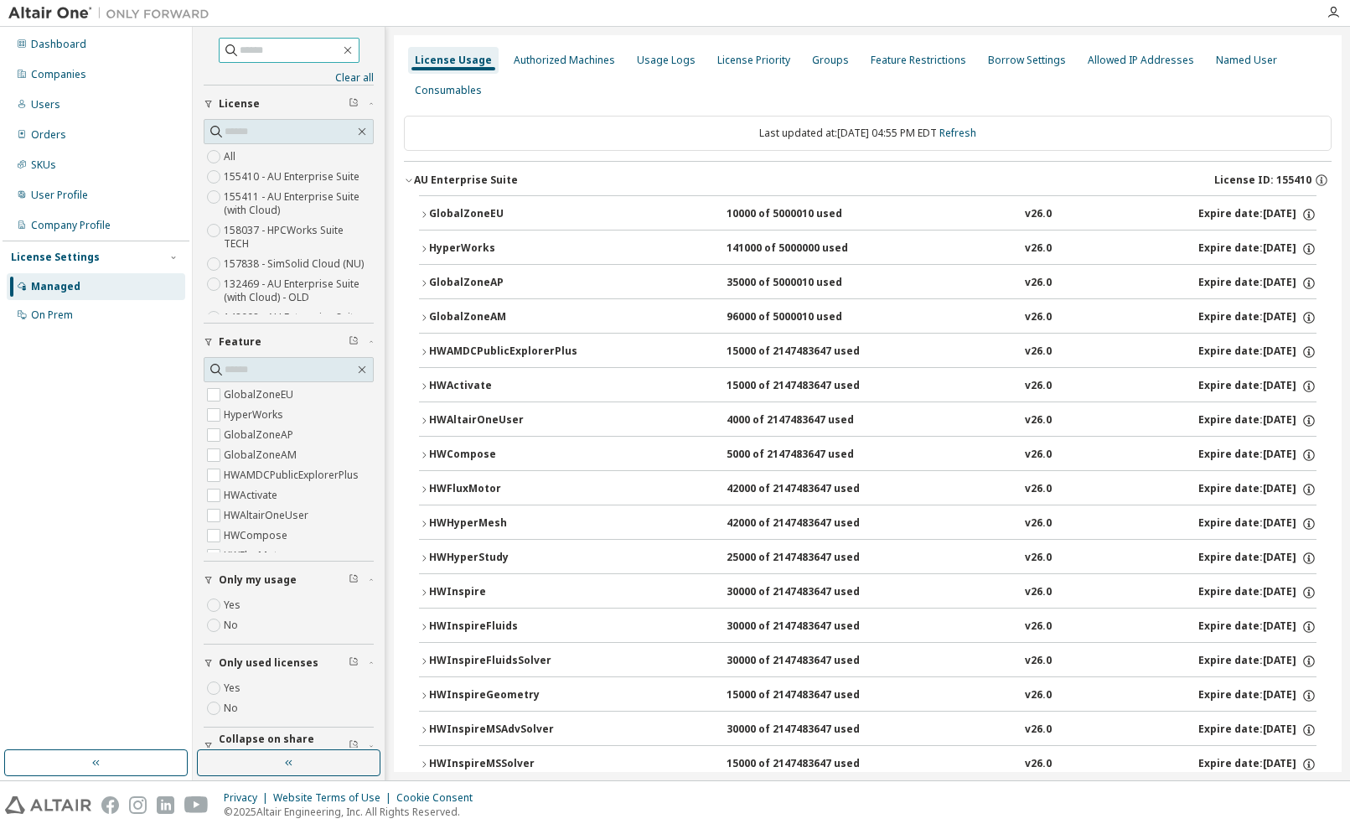
scroll to position [0, 0]
click at [495, 421] on div "HWAltairOneUser" at bounding box center [504, 420] width 151 height 15
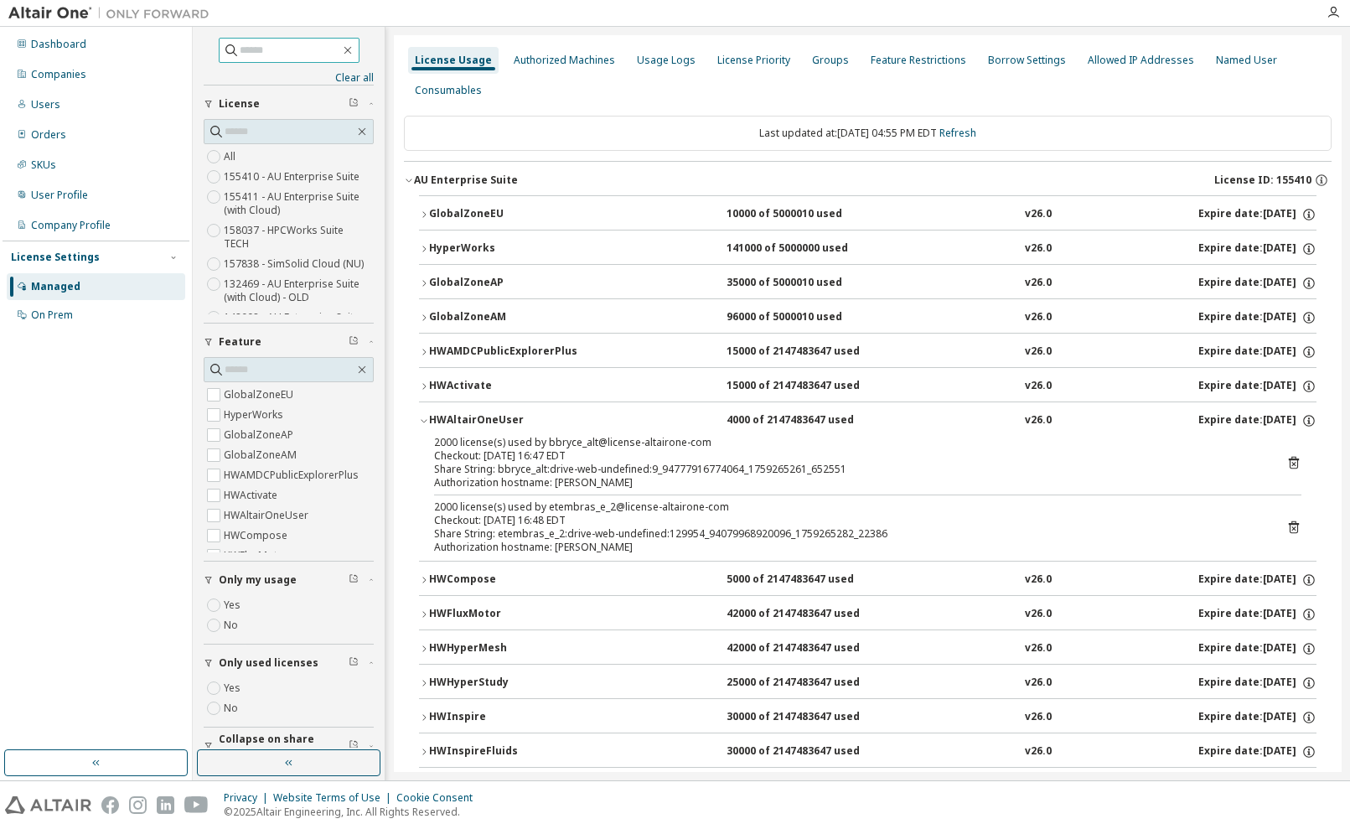
click at [288, 51] on input "text" at bounding box center [290, 50] width 101 height 17
type input "*"
type input "**********"
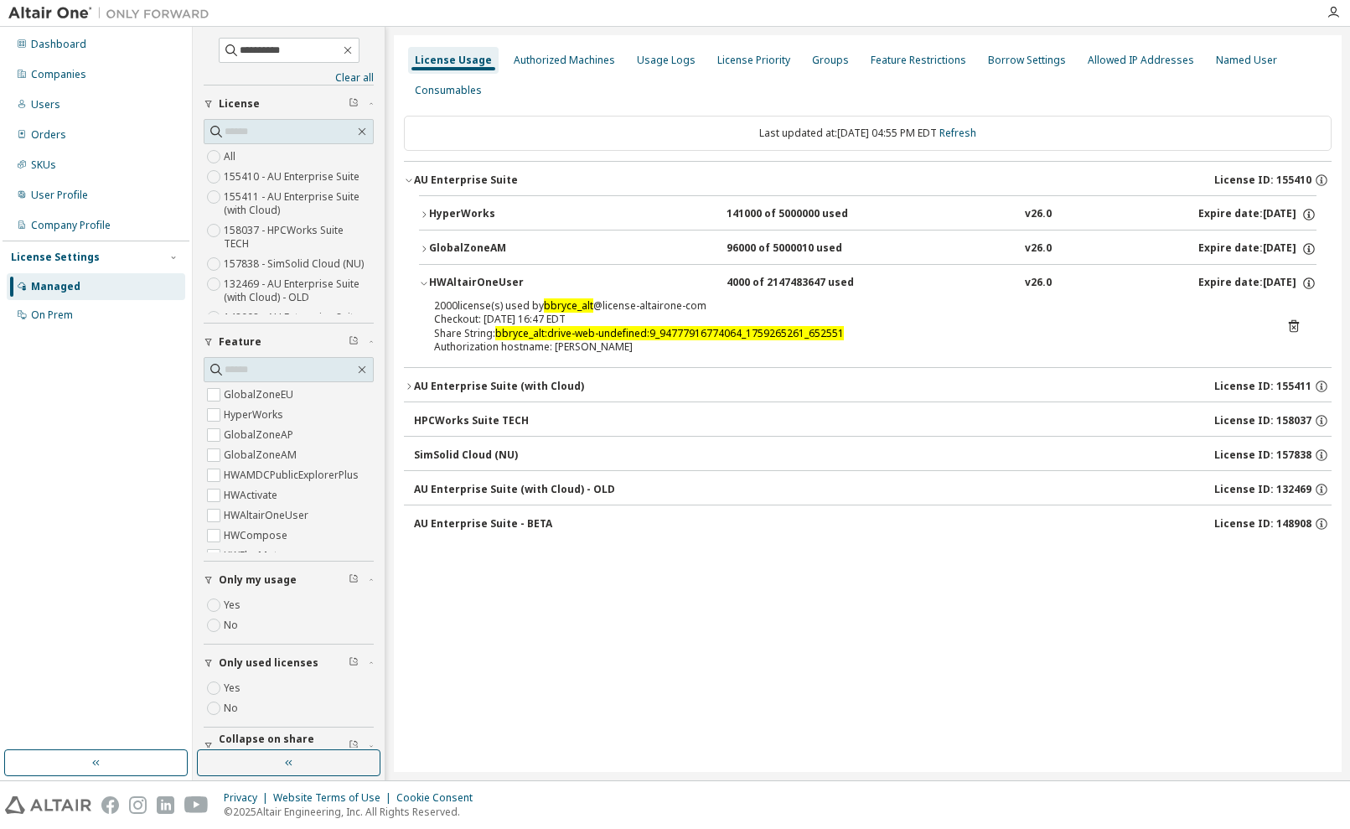
click at [411, 386] on icon "button" at bounding box center [408, 387] width 3 height 6
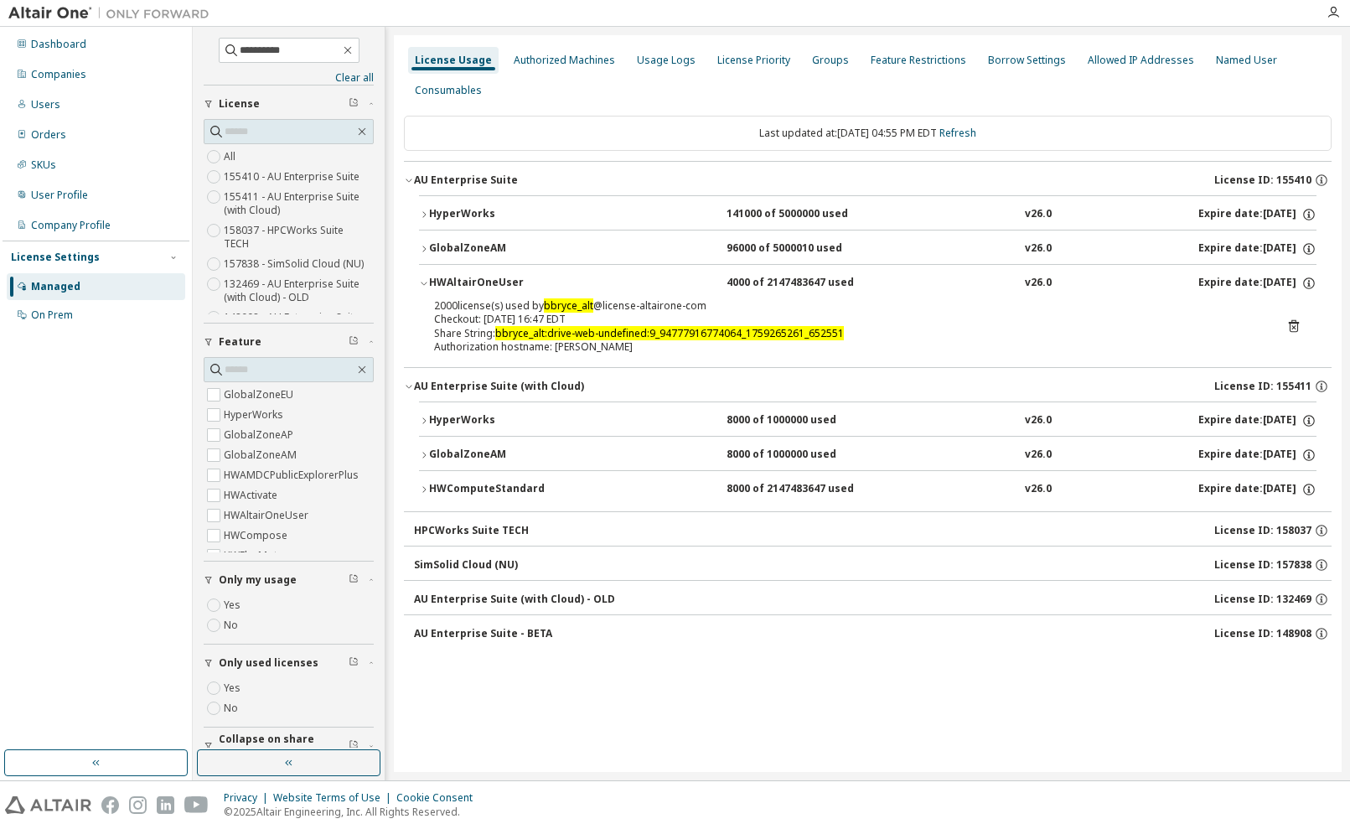
click at [424, 418] on icon "button" at bounding box center [424, 421] width 10 height 10
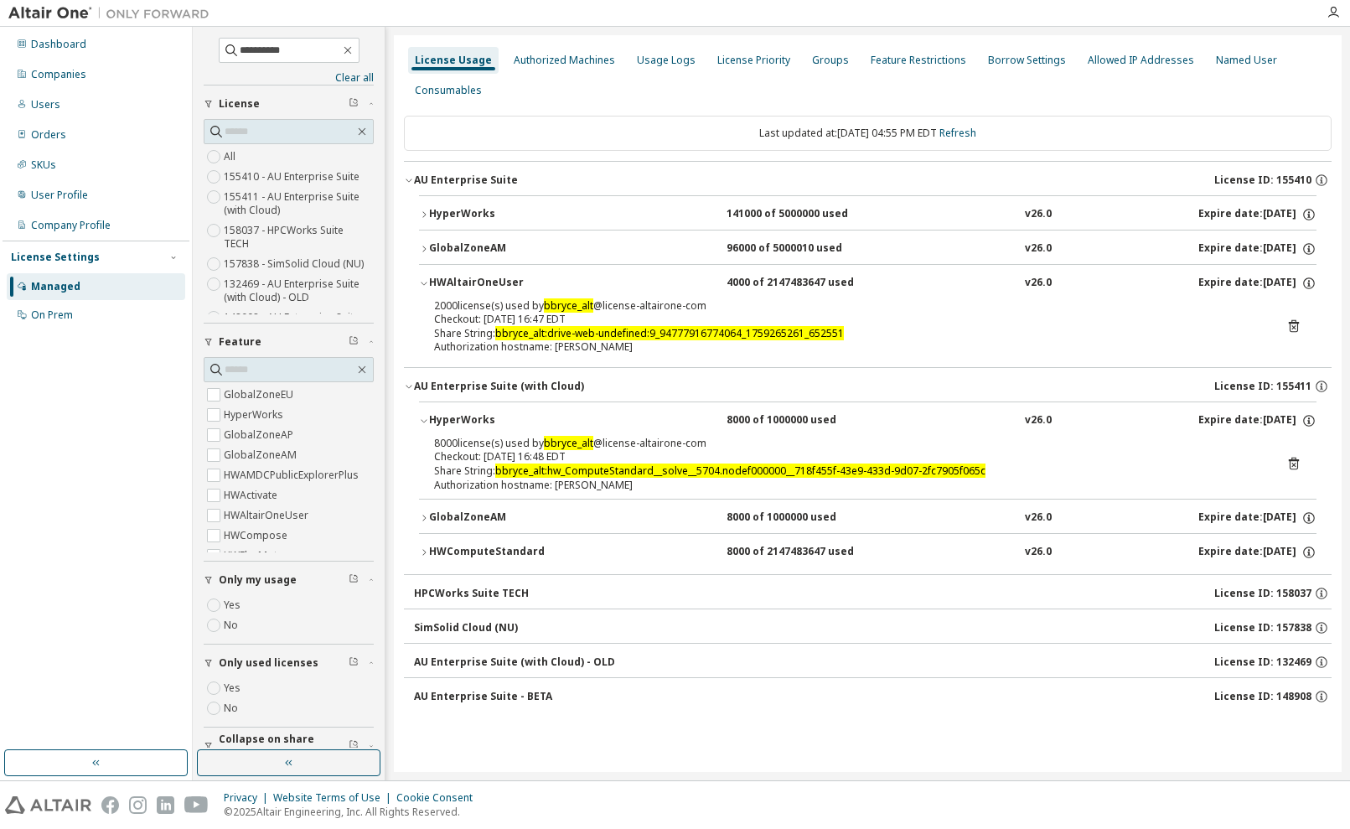
click at [426, 548] on icon "button" at bounding box center [424, 552] width 10 height 10
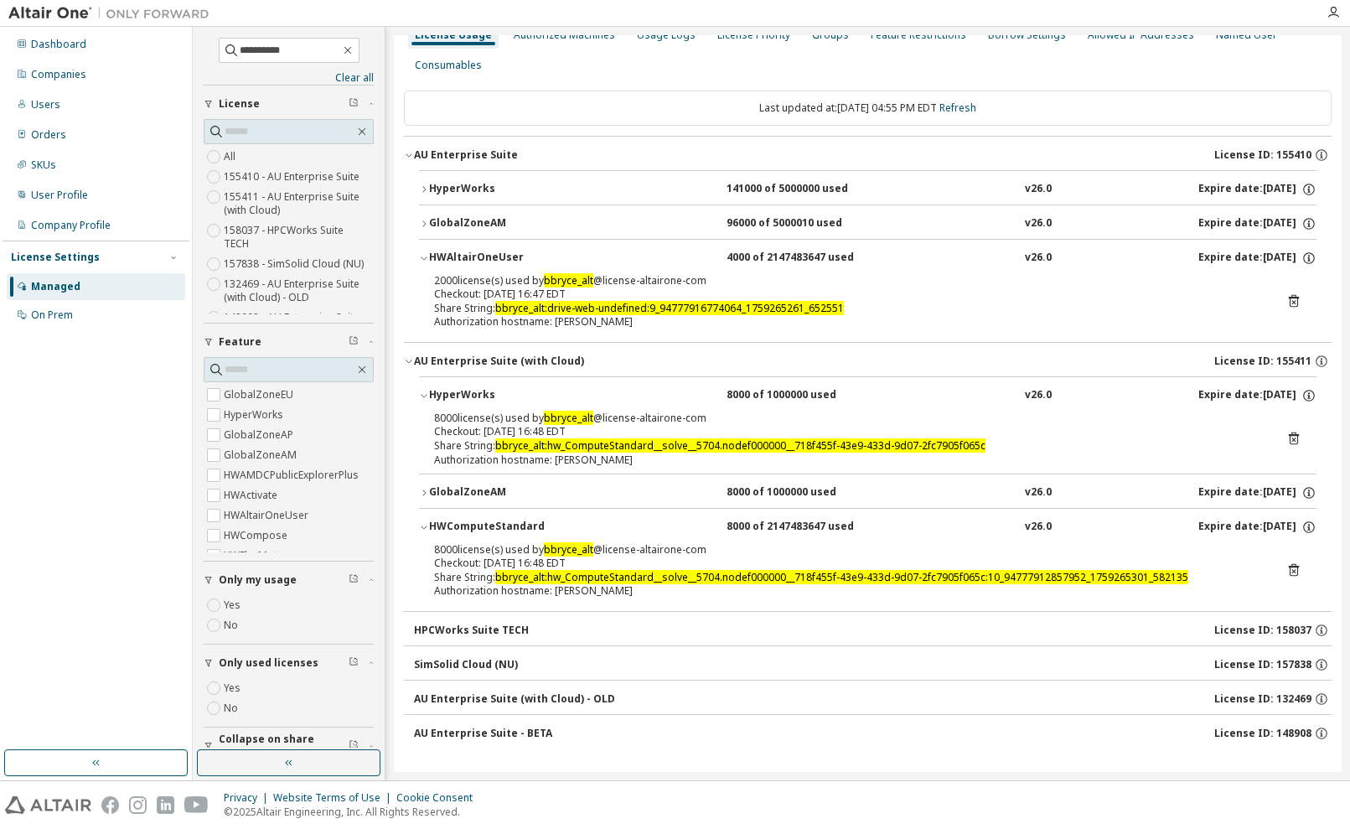
scroll to position [24, 0]
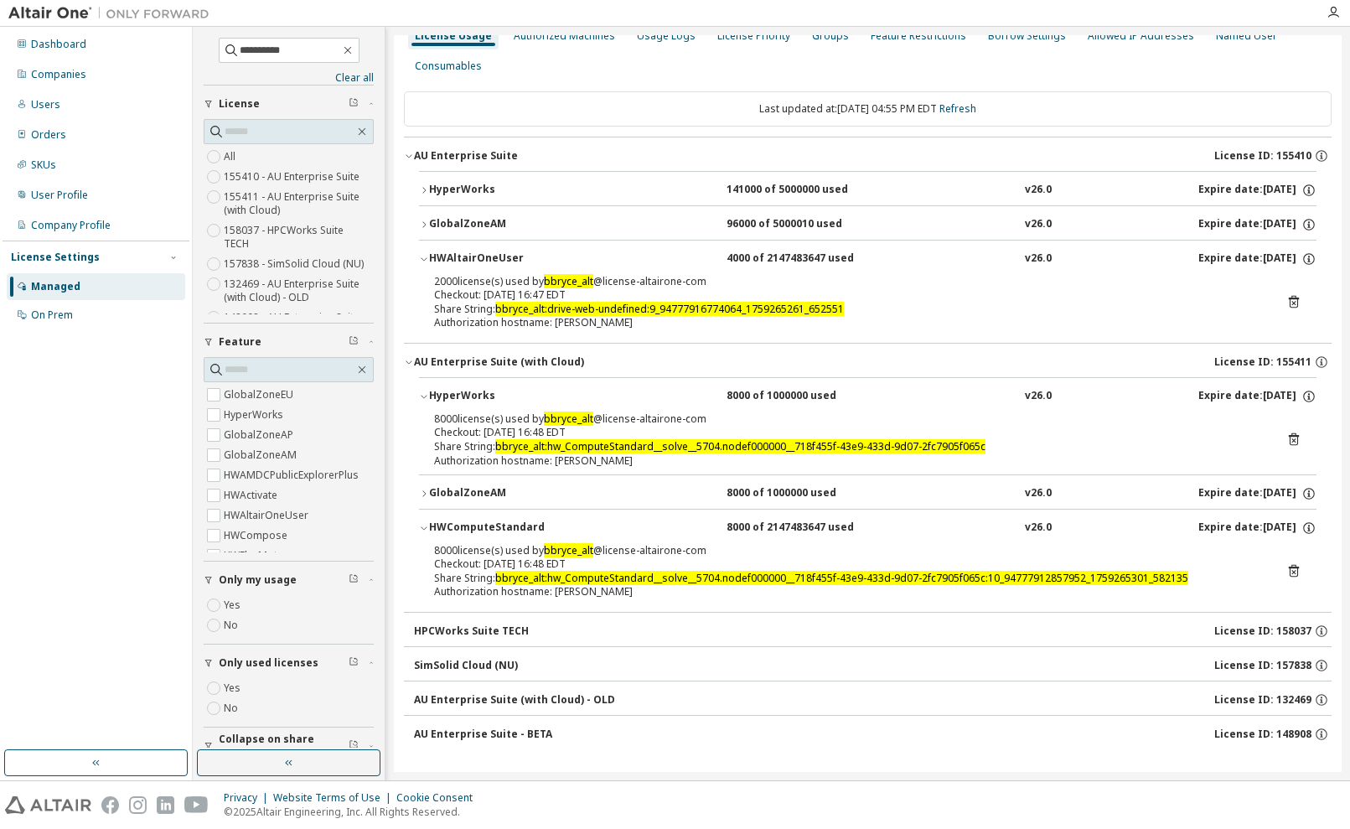
click at [427, 664] on div "SimSolid Cloud (NU)" at bounding box center [466, 665] width 104 height 13
click at [451, 695] on div "AU Enterprise Suite (with Cloud) - OLD" at bounding box center [514, 699] width 201 height 13
click at [446, 727] on div "AU Enterprise Suite - BETA" at bounding box center [483, 733] width 138 height 13
click at [454, 627] on div "HPCWorks Suite TECH" at bounding box center [471, 630] width 115 height 13
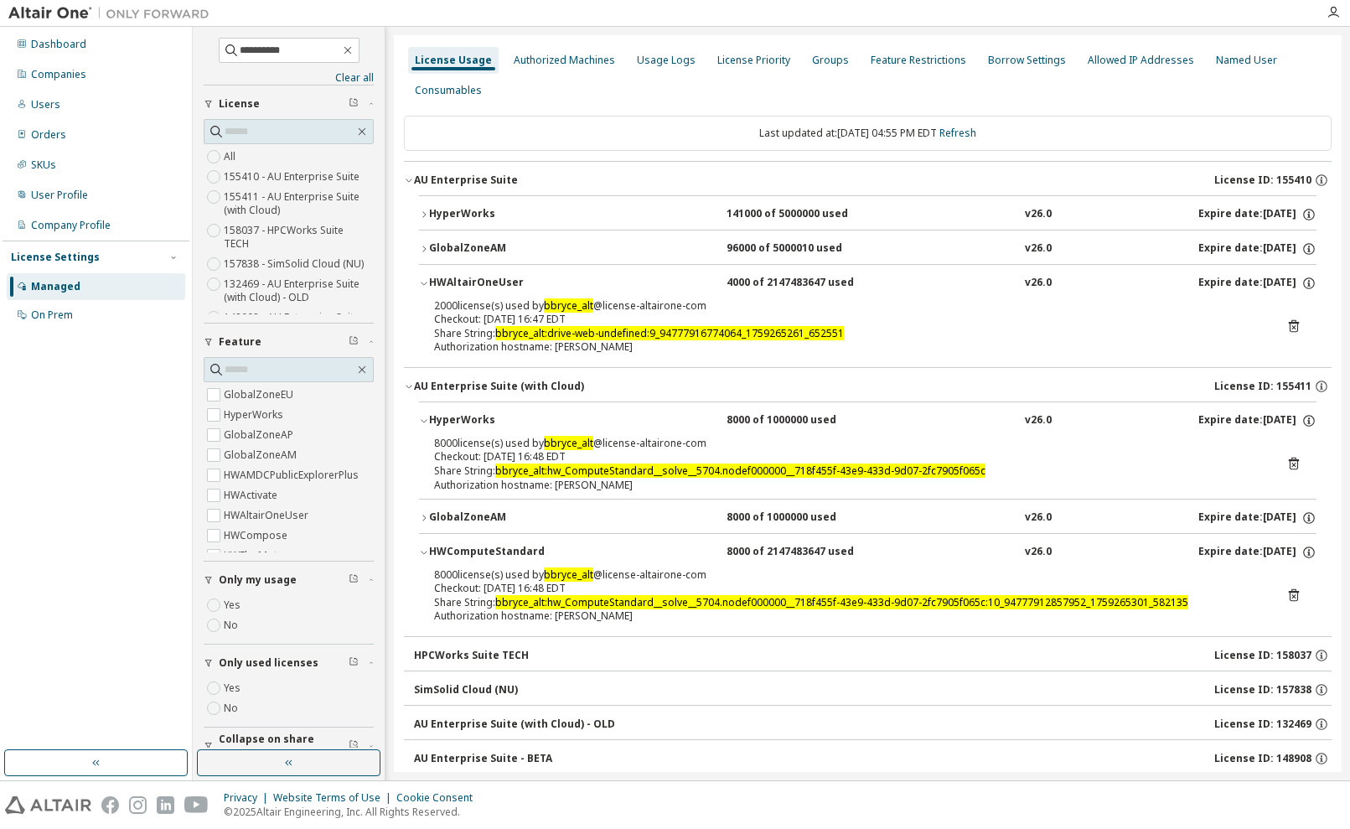
scroll to position [0, 0]
click at [458, 214] on div "HyperWorks" at bounding box center [504, 214] width 151 height 15
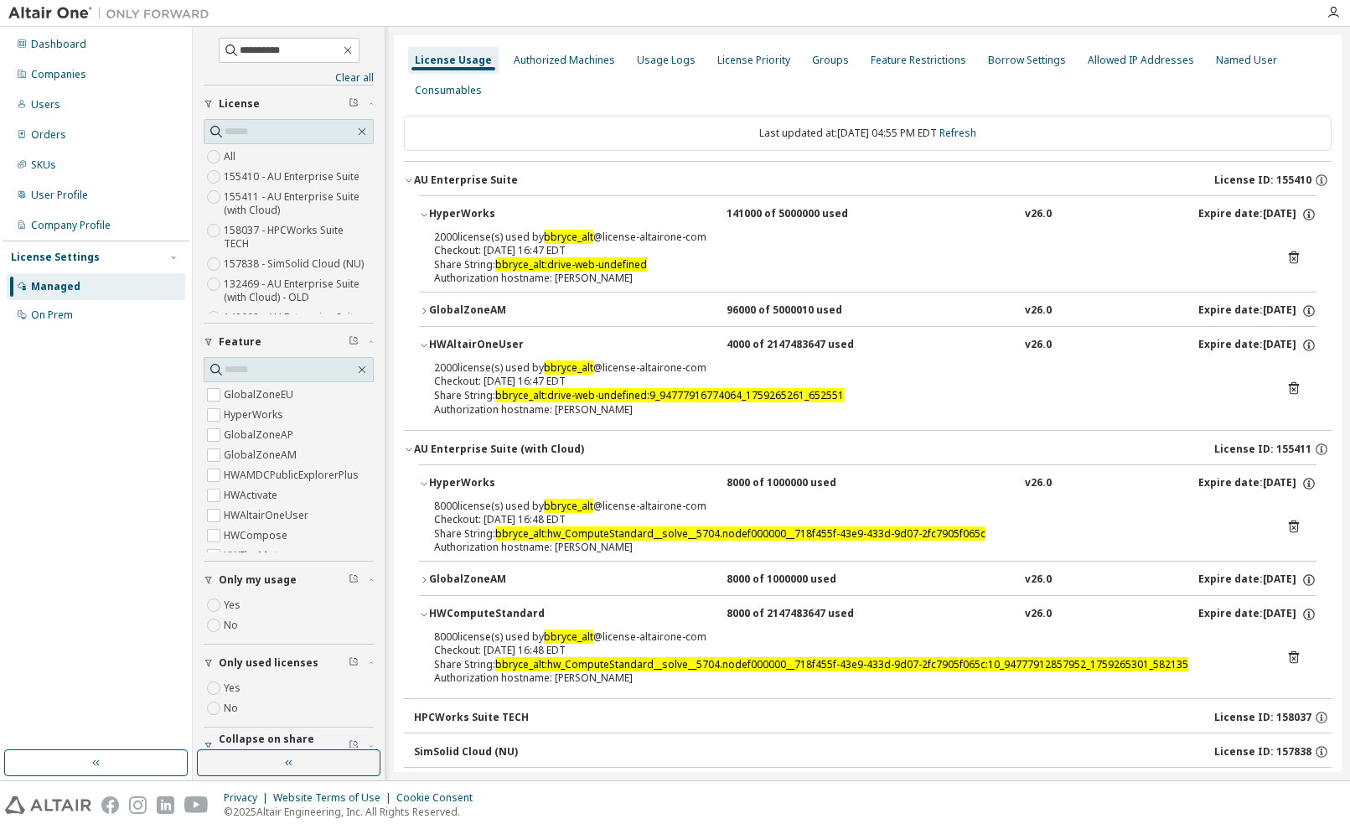
click at [455, 307] on div "GlobalZoneAM" at bounding box center [504, 310] width 151 height 15
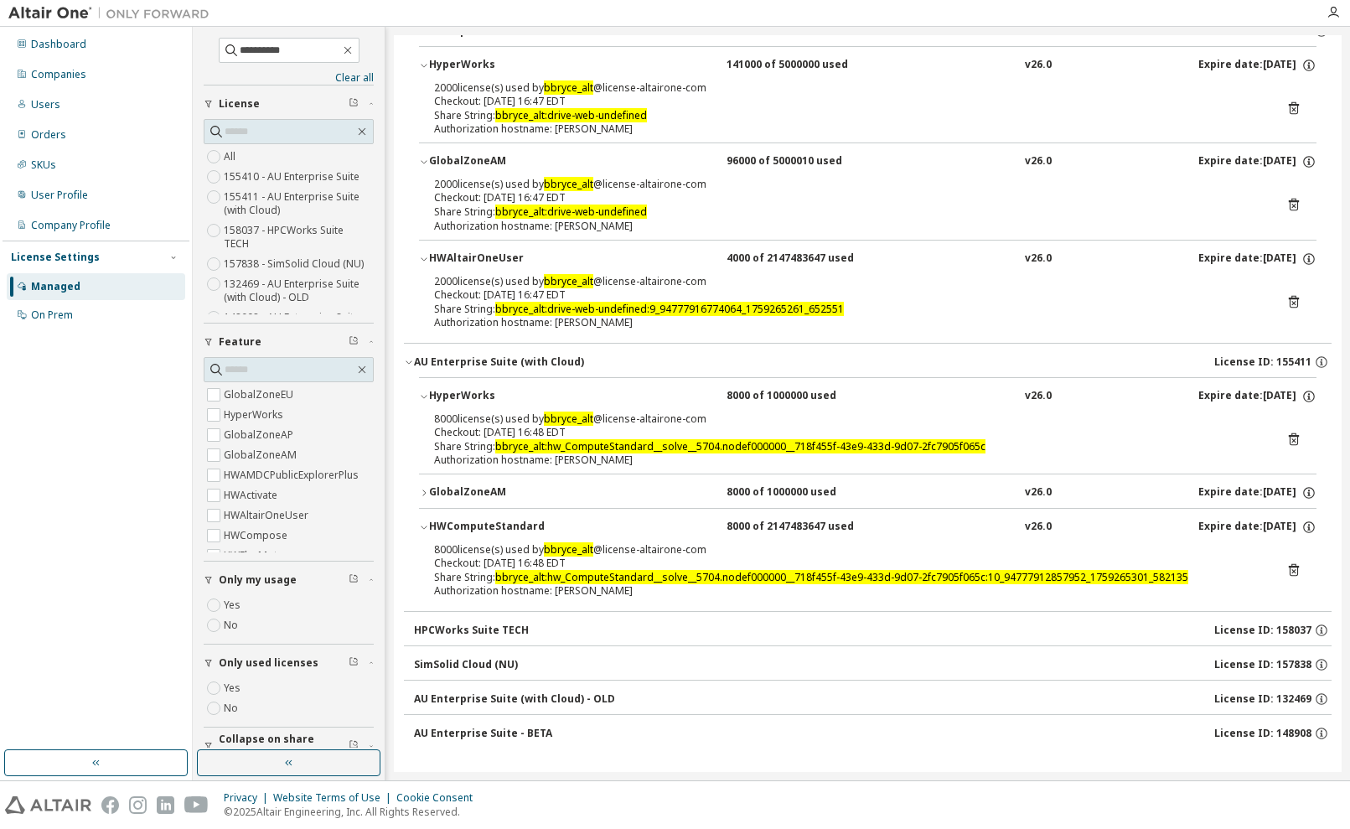
scroll to position [148, 0]
